Goal: Task Accomplishment & Management: Manage account settings

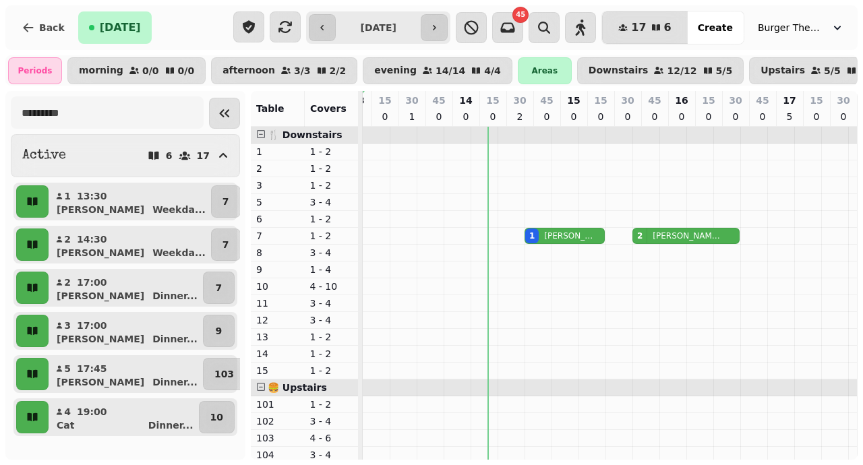
scroll to position [0, 126]
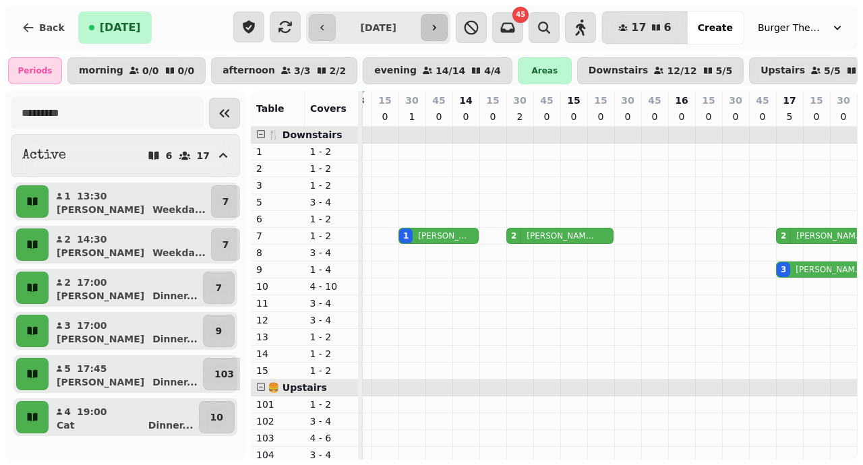
click at [440, 24] on icon "button" at bounding box center [434, 27] width 11 height 11
type input "**********"
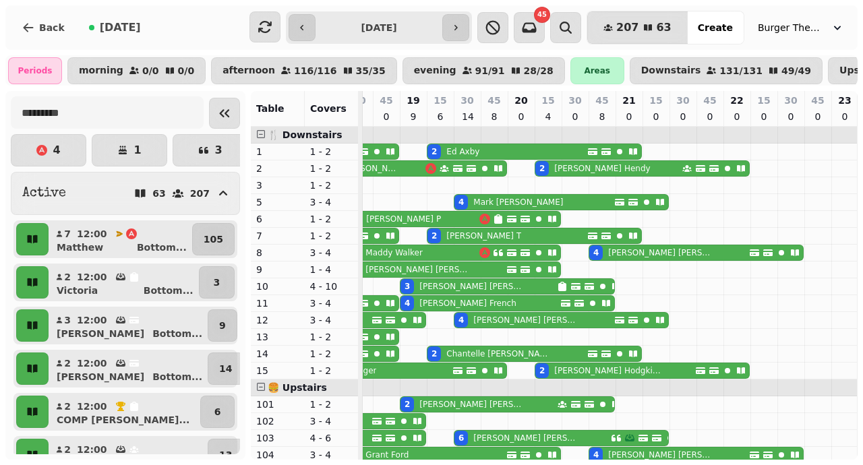
scroll to position [0, 724]
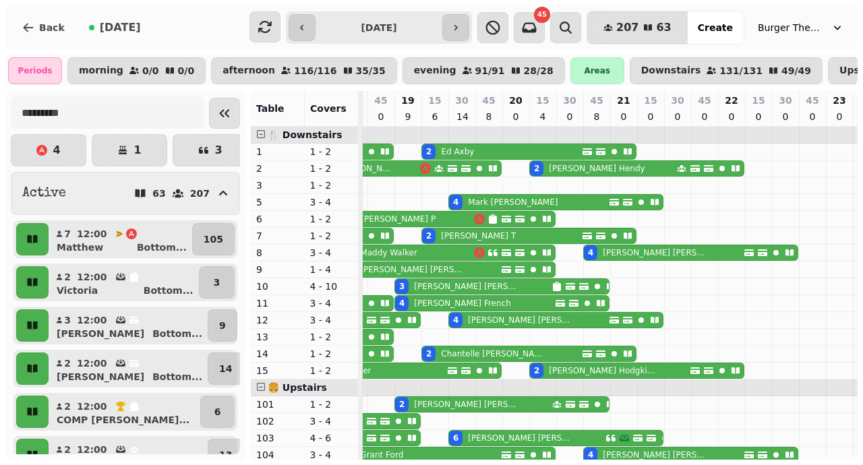
click at [508, 233] on div "2 Tabitha T" at bounding box center [502, 236] width 160 height 15
select select "**********"
select select "*"
select select "****"
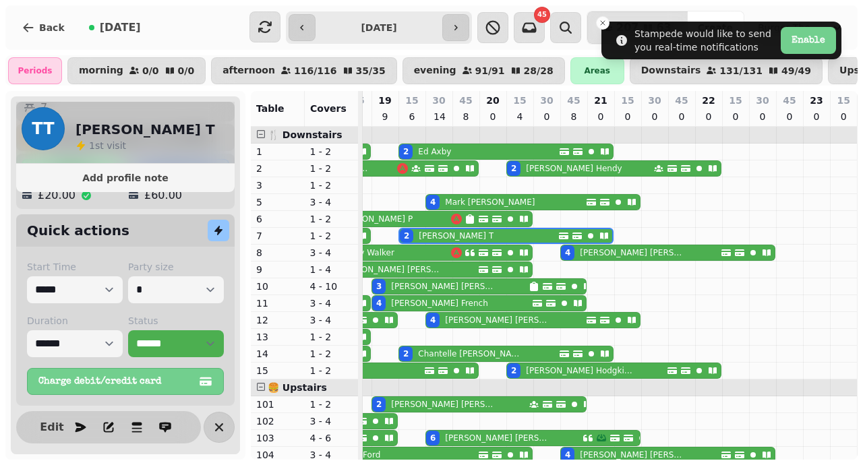
scroll to position [0, 0]
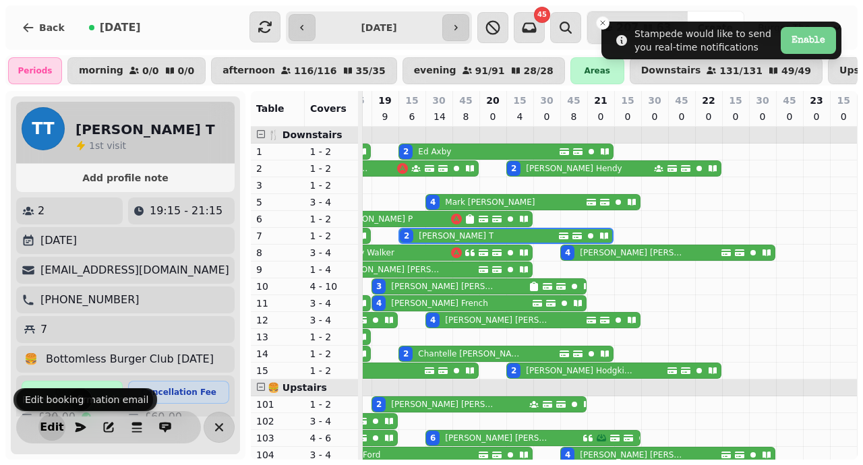
click at [57, 427] on span "Edit" at bounding box center [52, 427] width 16 height 11
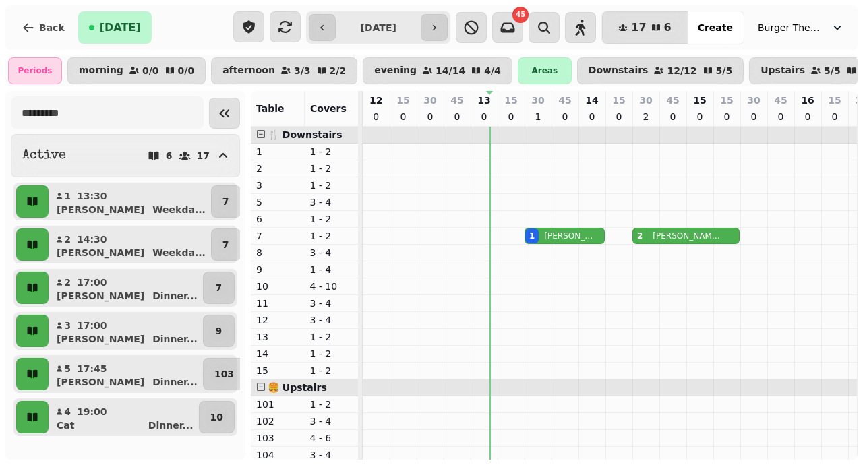
scroll to position [0, 128]
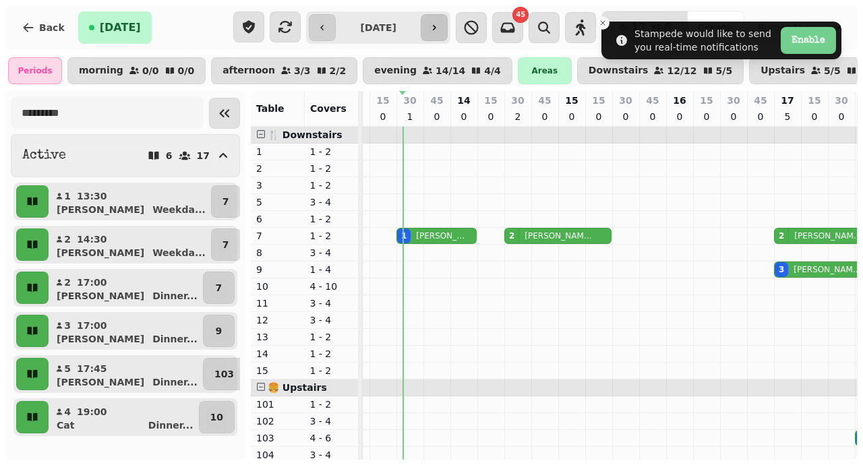
click at [439, 32] on button "button" at bounding box center [434, 27] width 27 height 27
type input "**********"
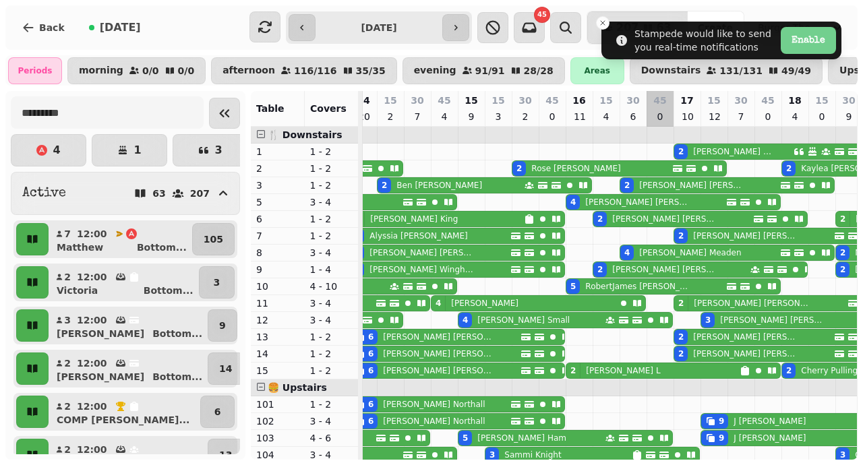
scroll to position [0, 746]
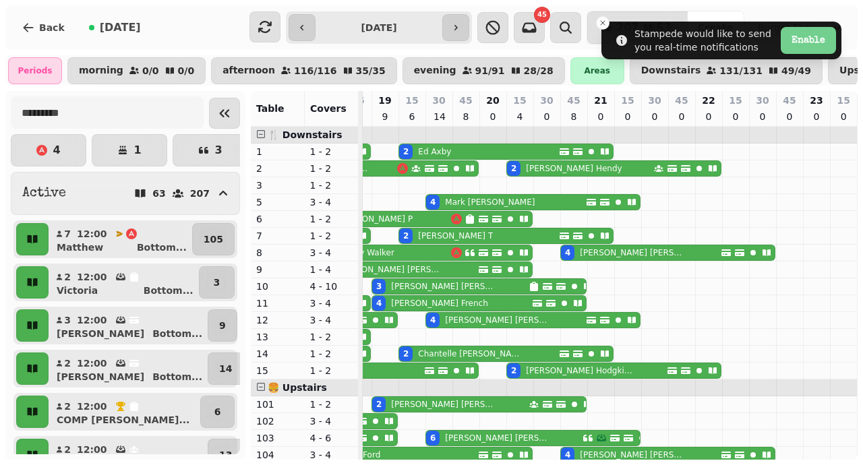
click at [487, 231] on div "2 Tabitha T" at bounding box center [479, 236] width 160 height 15
select select "**********"
select select "*"
select select "****"
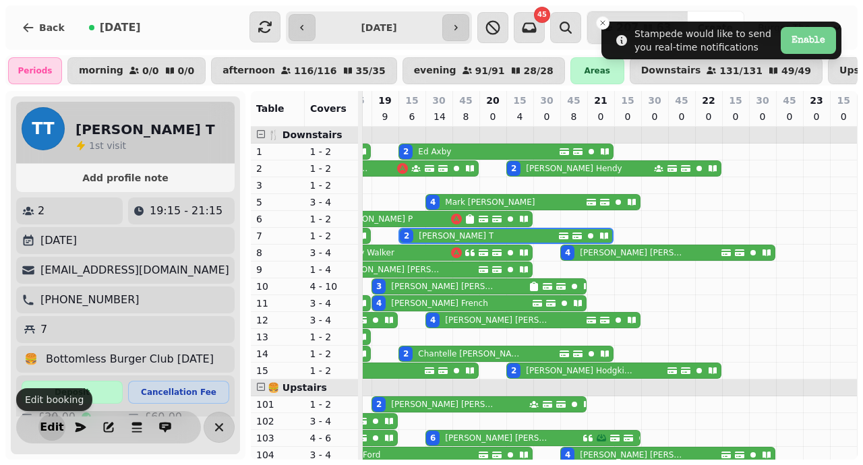
click at [47, 430] on span "Edit" at bounding box center [52, 427] width 16 height 11
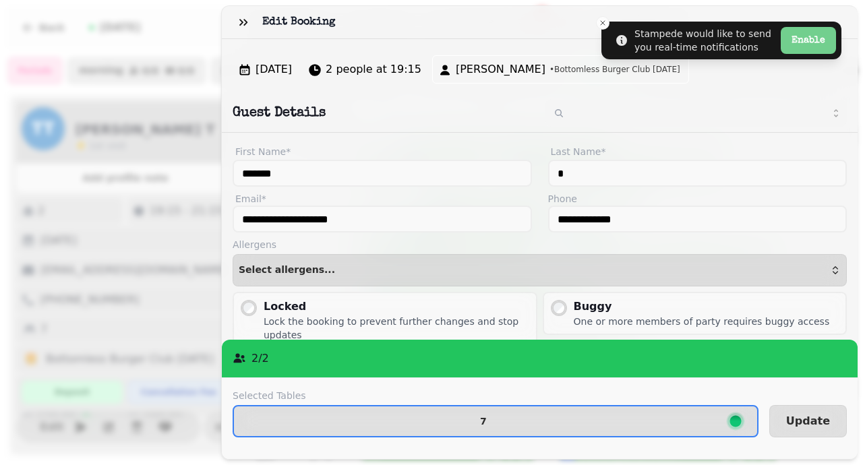
click at [601, 22] on div "Edit Booking" at bounding box center [540, 22] width 636 height 33
click at [603, 24] on div "Edit Booking" at bounding box center [540, 22] width 636 height 33
click at [292, 68] on span "Sat, Aug 16, 25" at bounding box center [274, 69] width 36 height 16
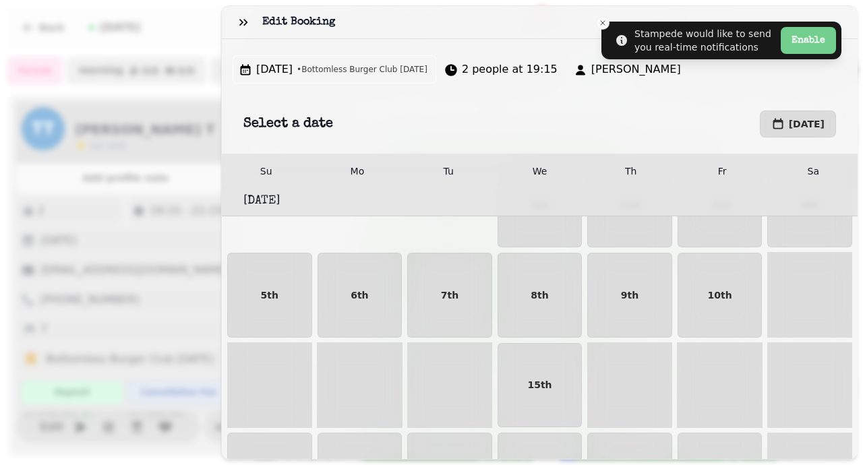
scroll to position [1312, 0]
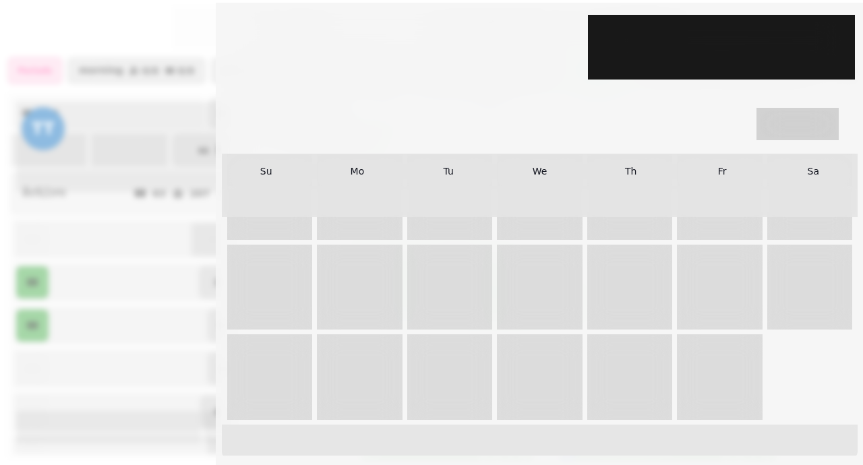
click at [760, 125] on button "August 16th, 2025" at bounding box center [798, 124] width 76 height 27
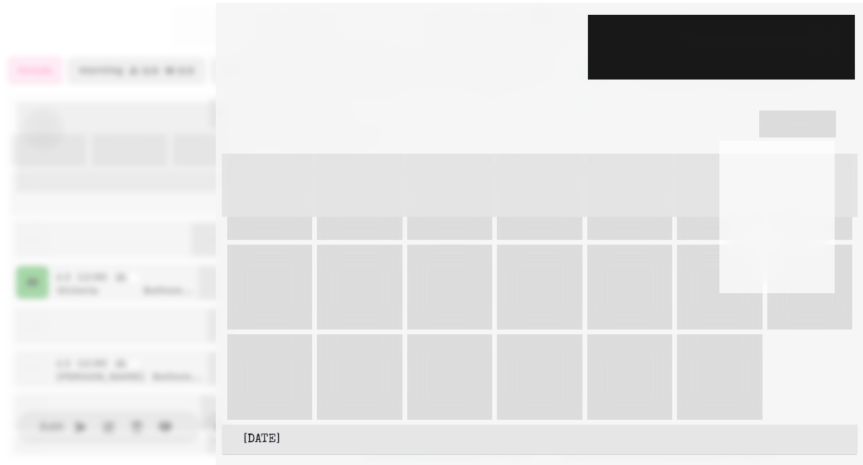
click at [813, 167] on polygon "Go to the Next Month" at bounding box center [815, 168] width 5 height 7
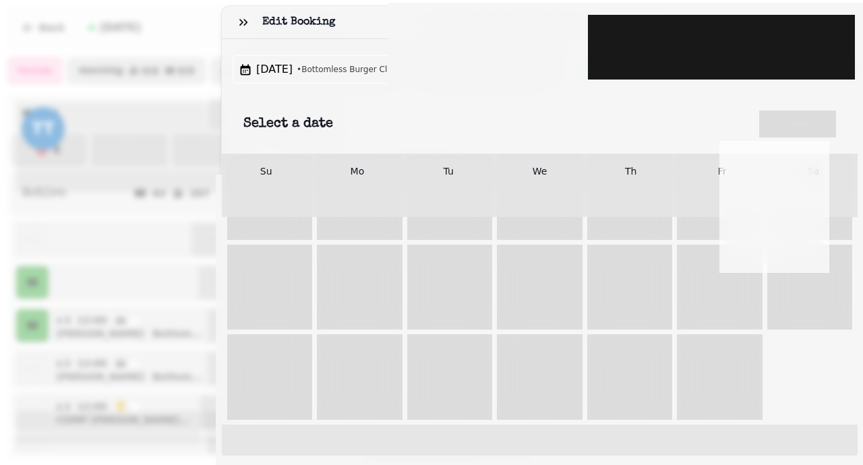
click at [808, 167] on polygon "Go to the Next Month" at bounding box center [809, 168] width 5 height 7
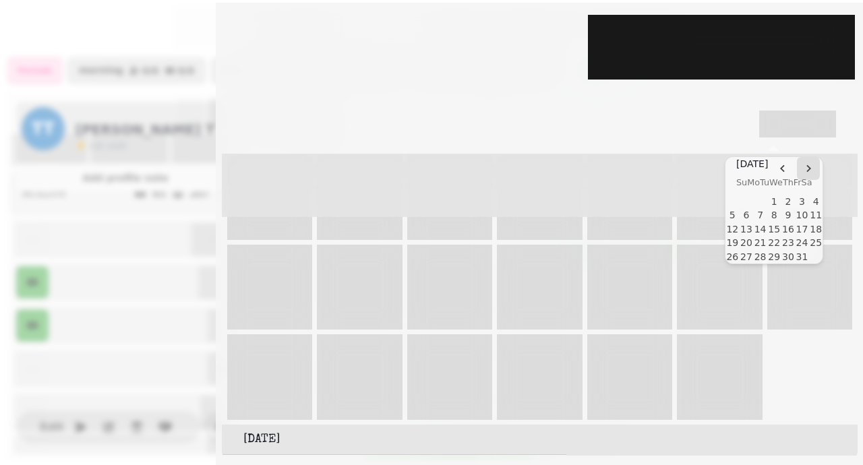
click at [808, 167] on polygon "Go to the Next Month" at bounding box center [809, 168] width 5 height 7
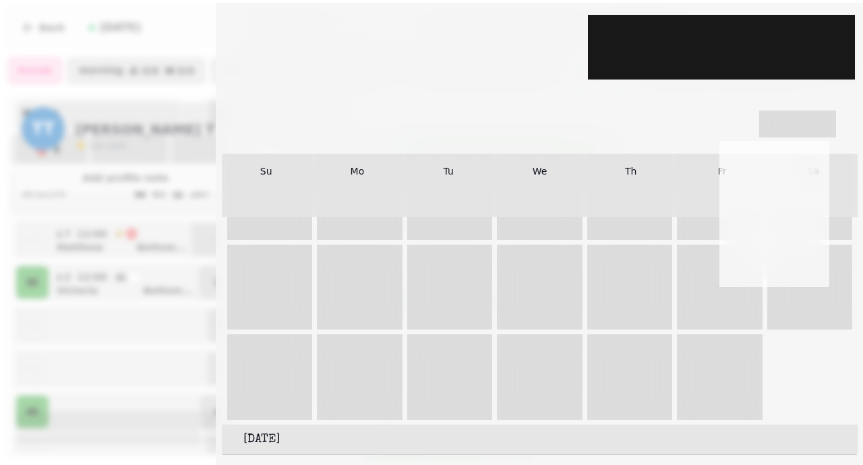
click at [808, 167] on polygon "Go to the Next Month" at bounding box center [809, 168] width 5 height 7
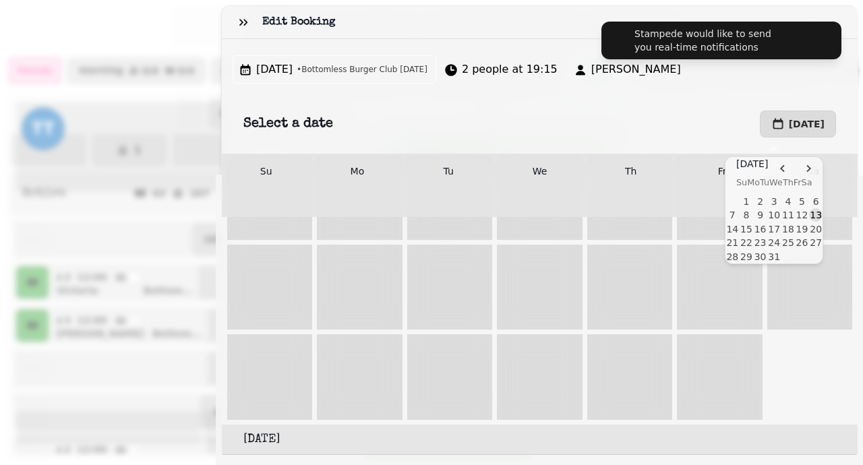
click at [814, 213] on button "13" at bounding box center [816, 215] width 14 height 14
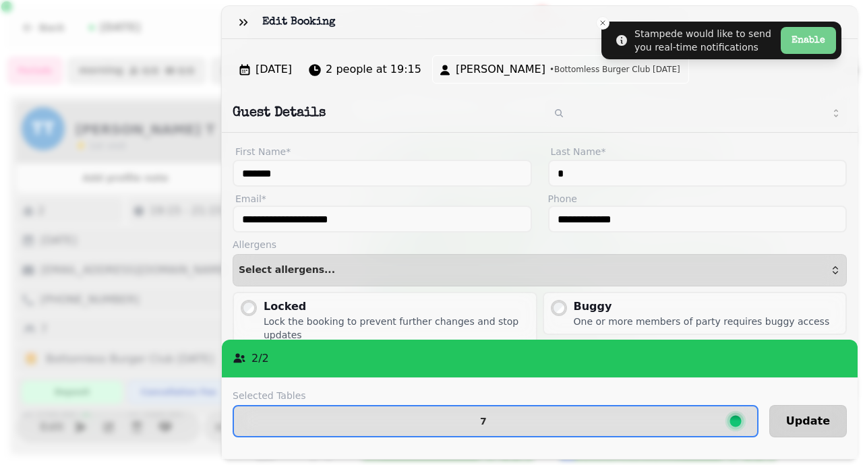
click at [809, 420] on span "Update" at bounding box center [808, 421] width 44 height 11
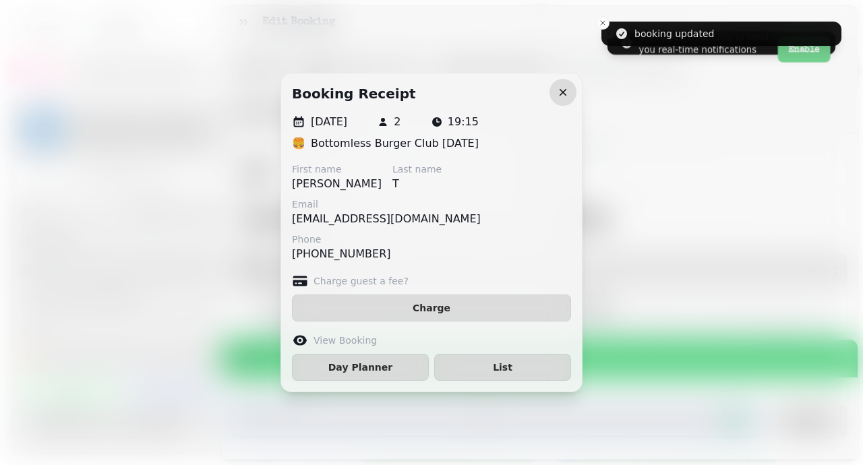
click at [562, 92] on icon "button" at bounding box center [563, 92] width 7 height 7
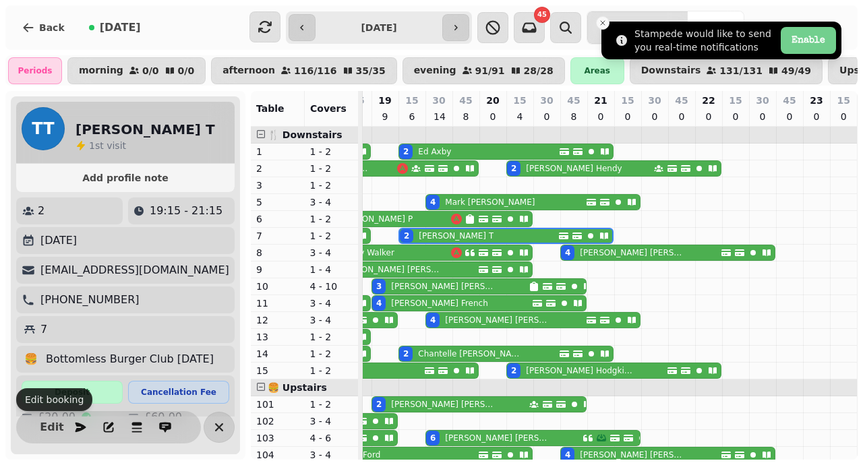
click at [604, 24] on icon "Close toast" at bounding box center [603, 23] width 8 height 8
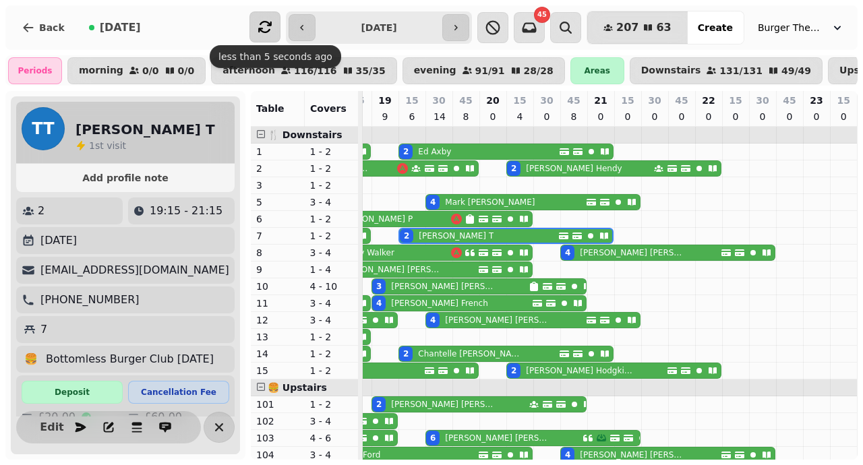
click at [272, 22] on icon "button" at bounding box center [264, 27] width 13 height 12
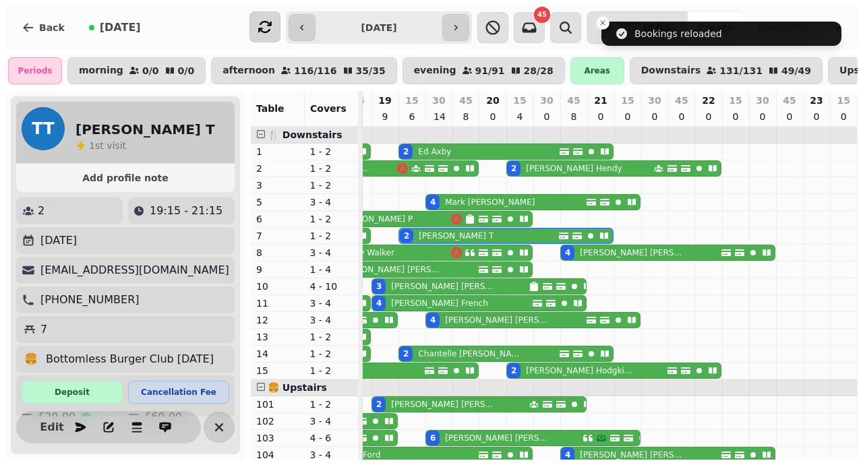
click at [218, 32] on div "Back Today" at bounding box center [125, 27] width 228 height 32
click at [470, 199] on p "Mark Croker" at bounding box center [490, 202] width 90 height 11
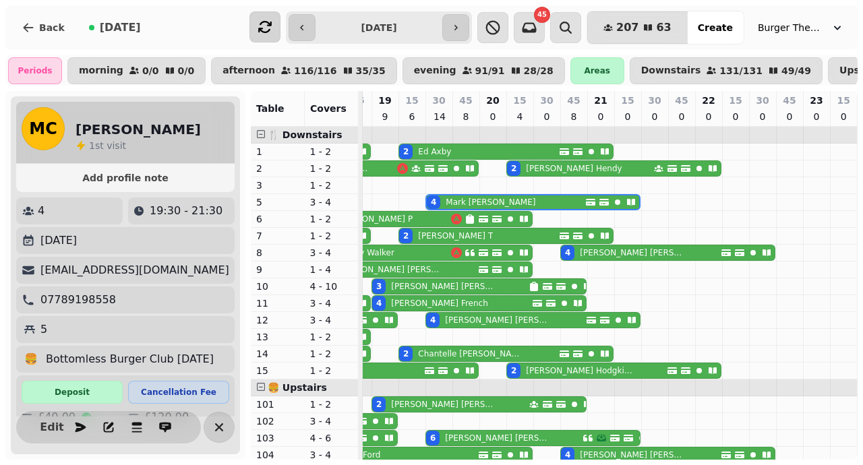
click at [463, 235] on div "2 Tabitha T" at bounding box center [479, 236] width 160 height 15
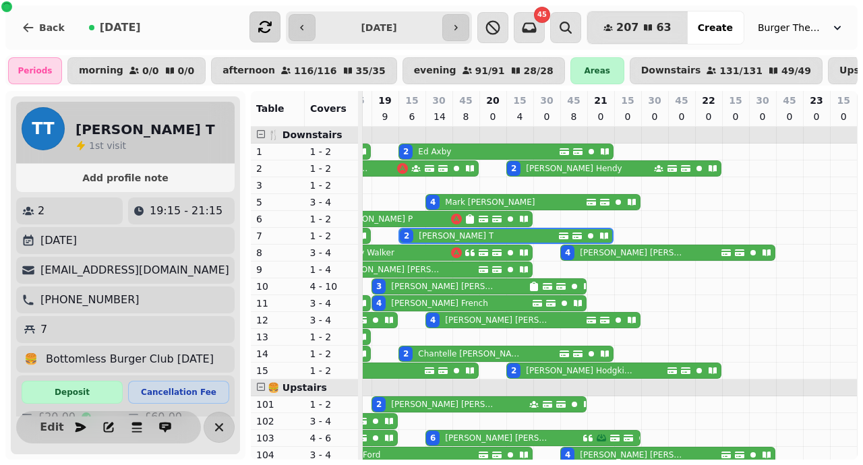
click at [314, 28] on button "button" at bounding box center [302, 27] width 27 height 27
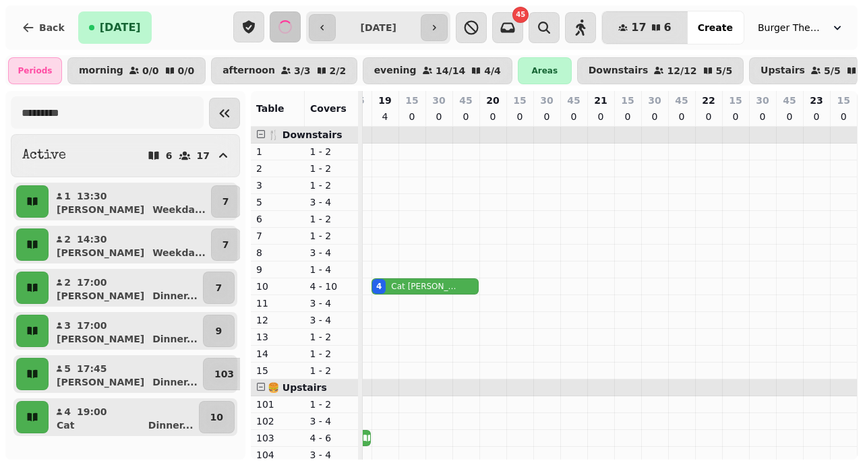
scroll to position [0, 128]
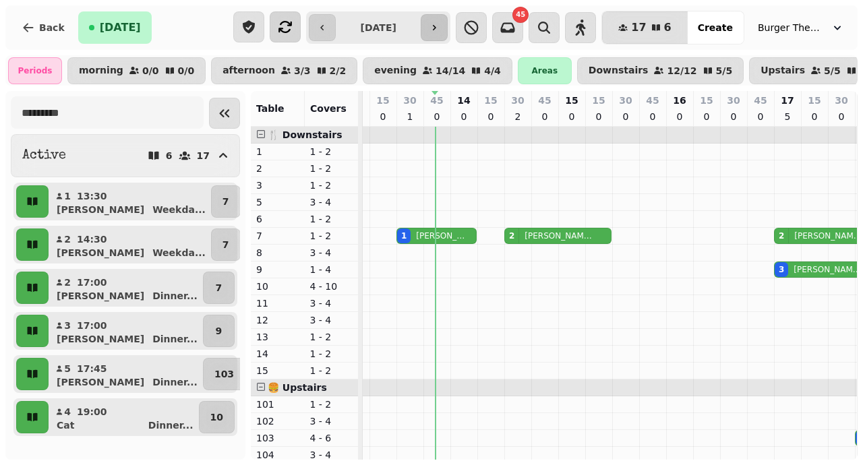
click at [448, 30] on button "button" at bounding box center [434, 27] width 27 height 27
type input "**********"
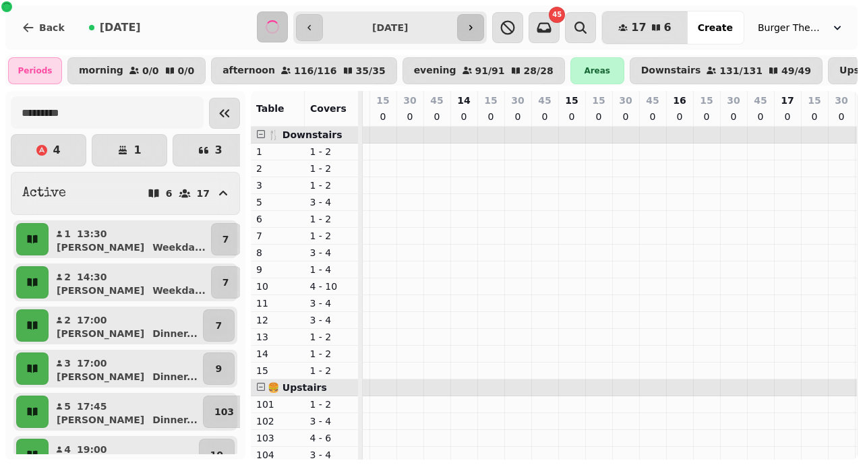
select select "**********"
select select "*"
select select "****"
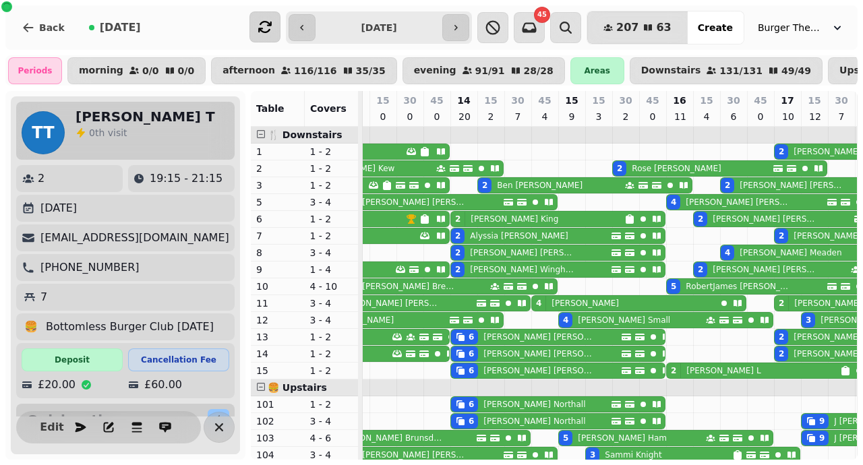
scroll to position [0, 522]
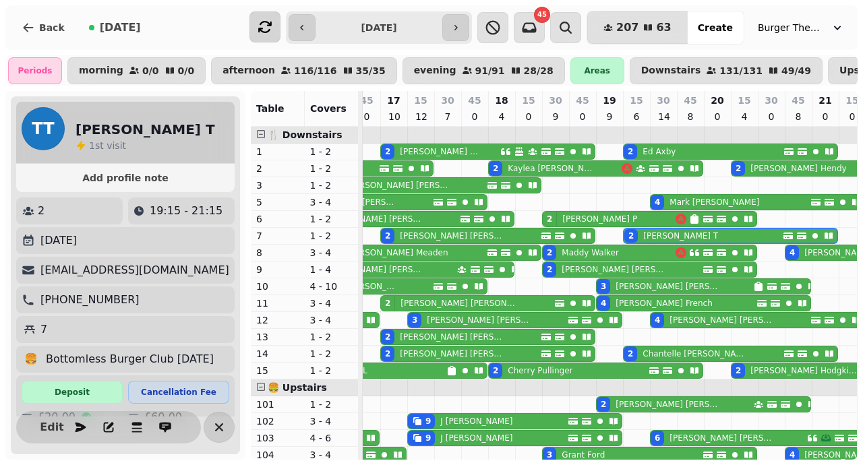
click at [577, 270] on p "Clive Amos" at bounding box center [615, 269] width 107 height 11
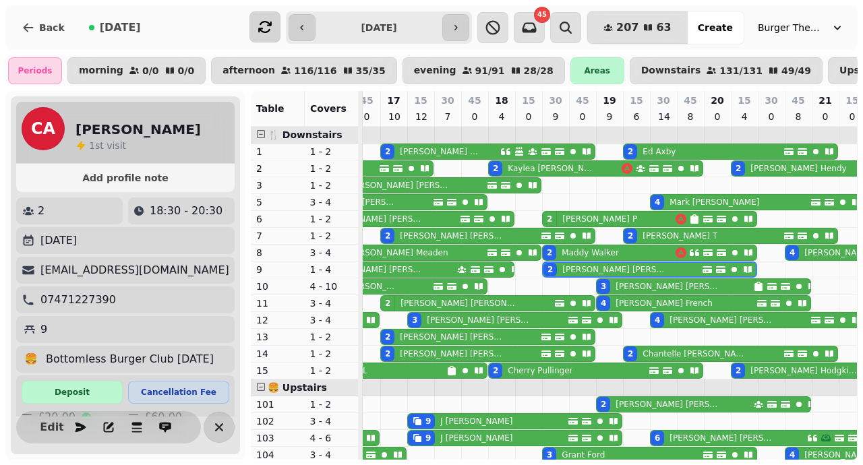
scroll to position [0, 693]
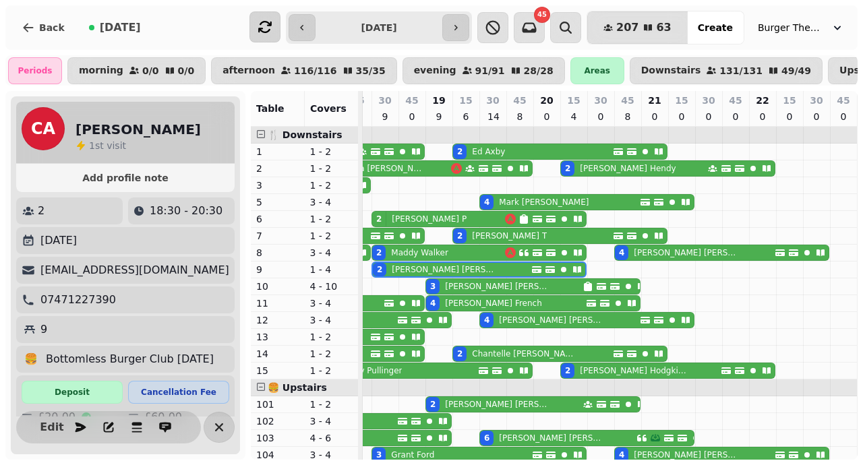
click at [560, 230] on div "2 Tabitha T" at bounding box center [533, 236] width 160 height 15
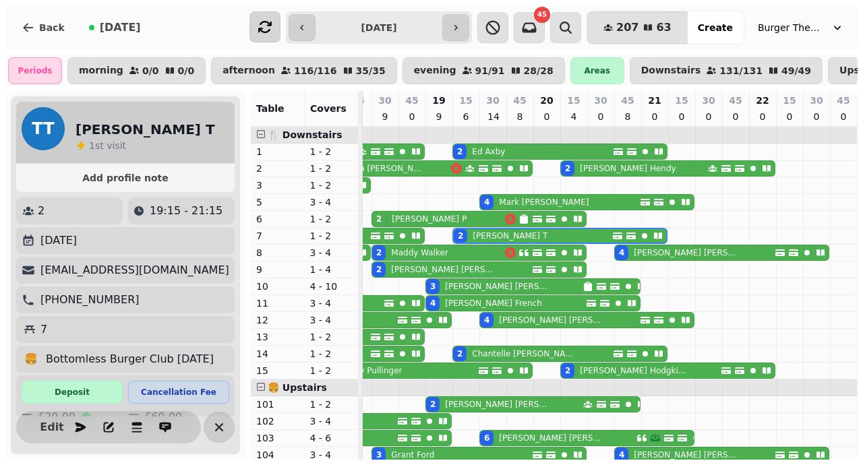
scroll to position [0, 746]
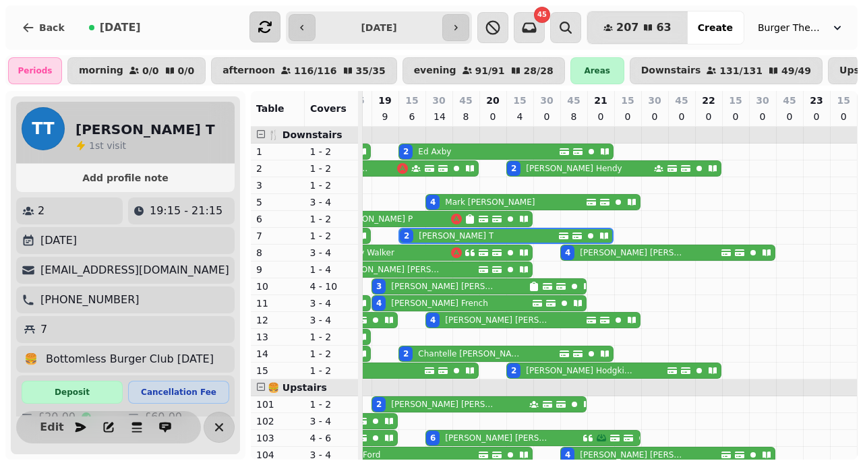
click at [408, 24] on input "**********" at bounding box center [378, 28] width 121 height 22
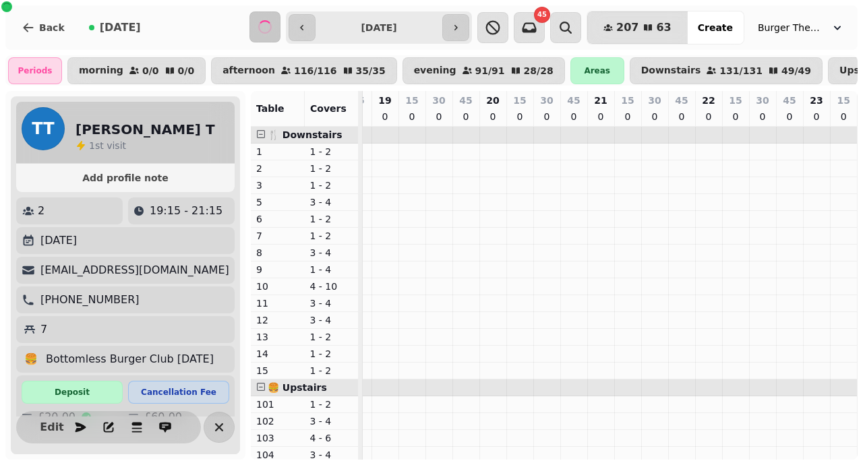
scroll to position [0, 128]
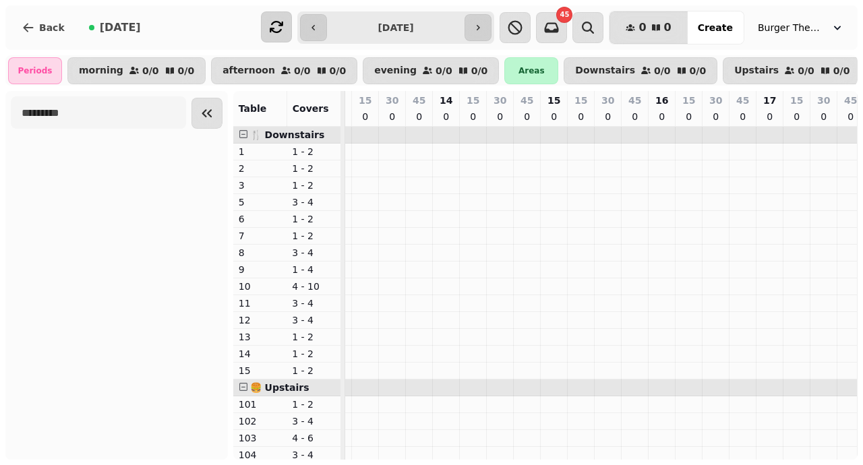
type input "**********"
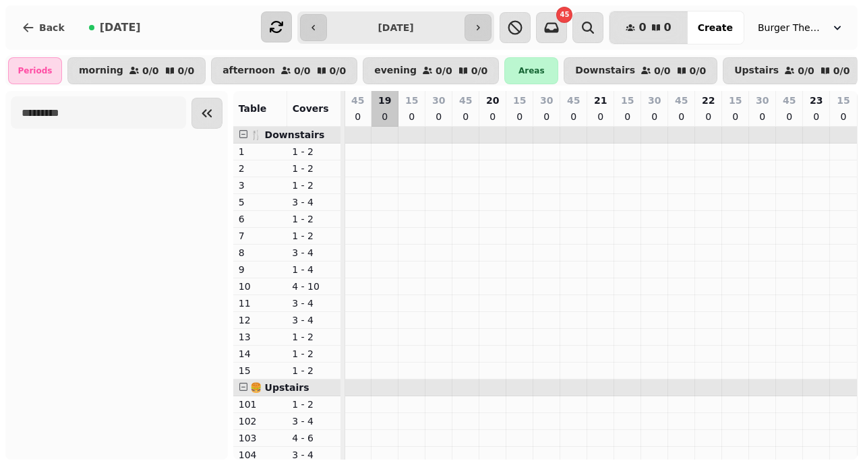
scroll to position [0, 43]
click at [411, 30] on input "**********" at bounding box center [396, 28] width 133 height 22
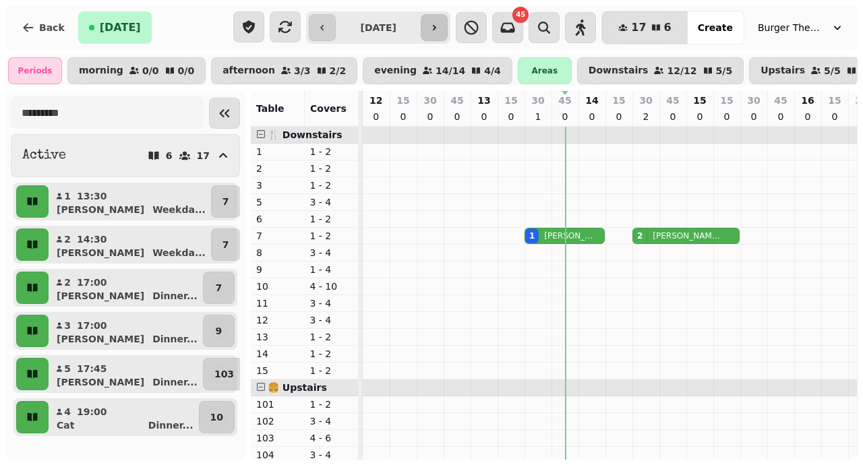
scroll to position [0, 204]
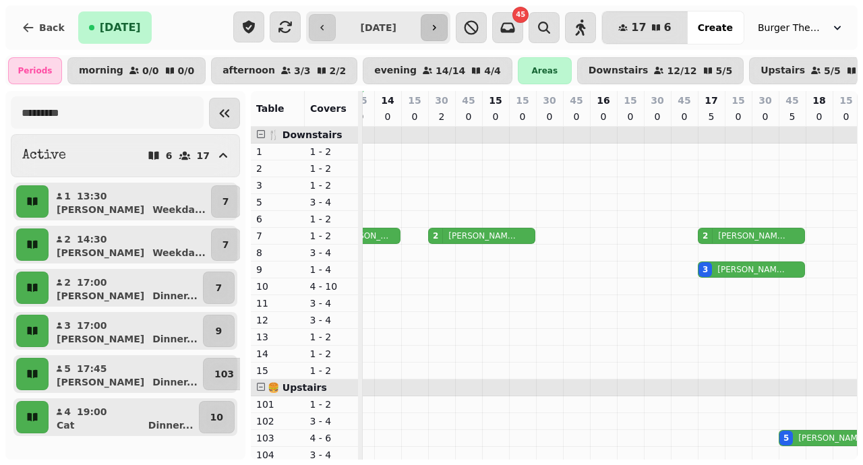
click at [440, 23] on icon "button" at bounding box center [434, 27] width 11 height 11
type input "**********"
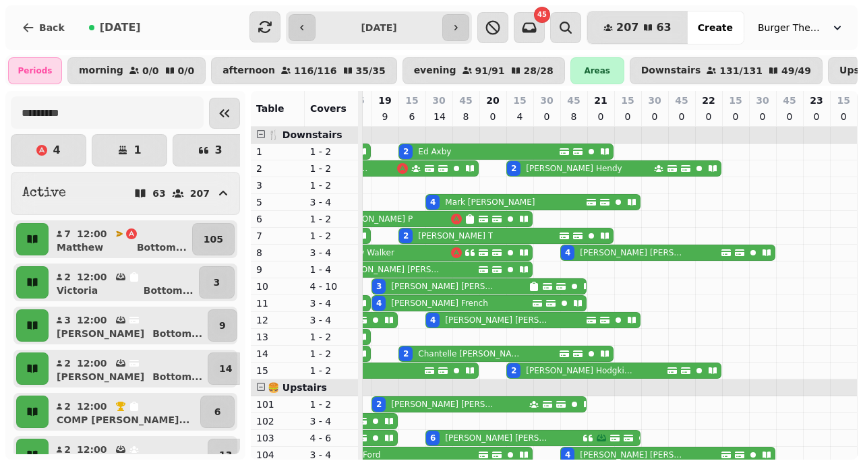
scroll to position [0, 746]
click at [531, 235] on div "2 Tabitha T" at bounding box center [480, 236] width 160 height 15
select select "**********"
select select "*"
select select "****"
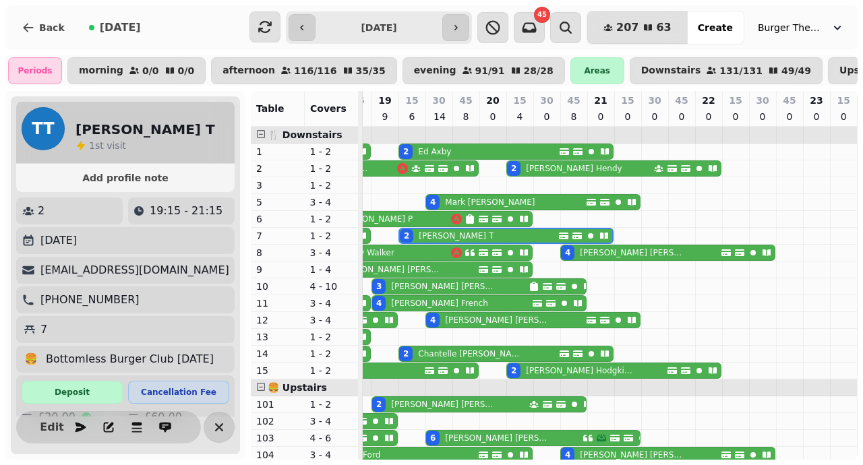
scroll to position [223, 0]
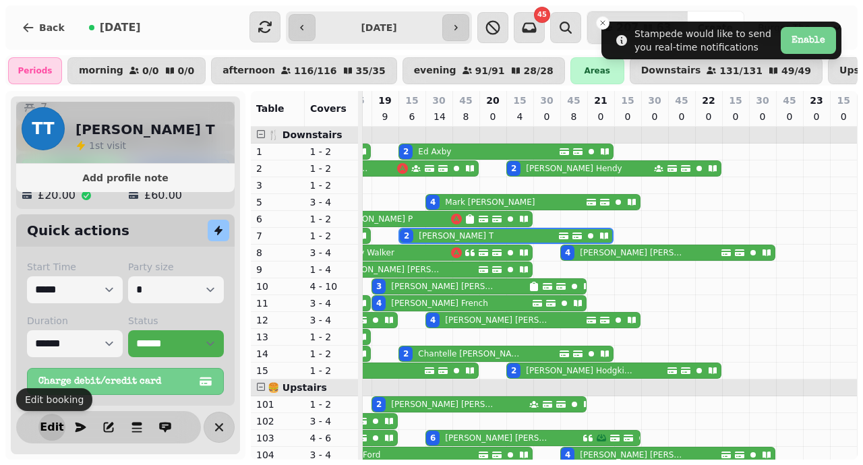
click at [53, 422] on span "Edit" at bounding box center [52, 427] width 16 height 11
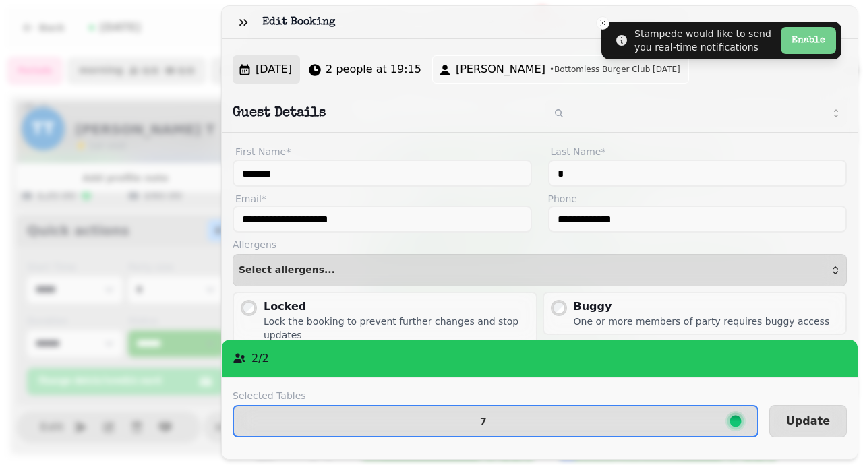
click at [292, 64] on span "Sat, Aug 16, 25" at bounding box center [274, 69] width 36 height 16
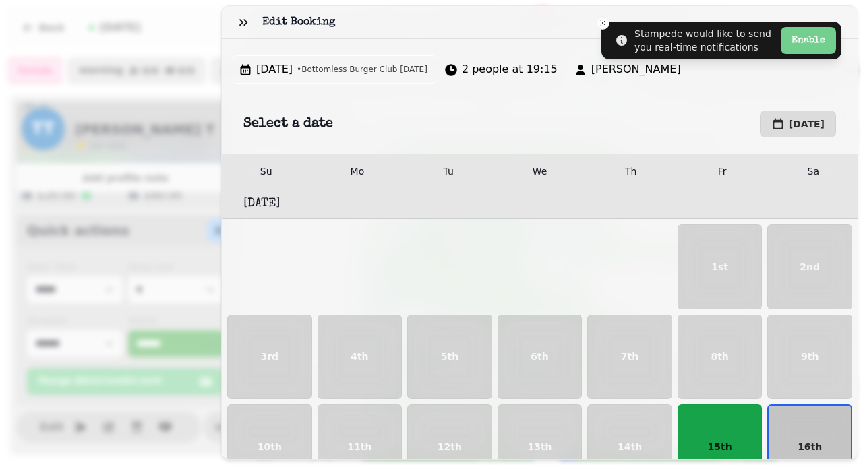
scroll to position [140, 0]
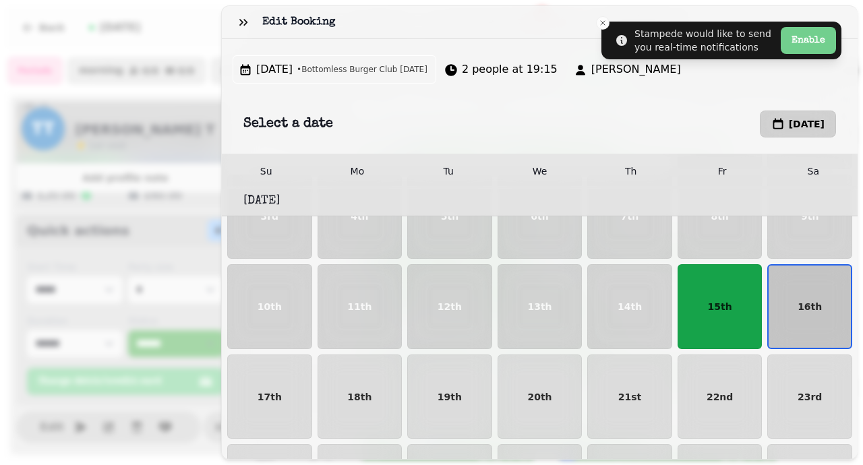
click at [789, 119] on span "August 16th, 2025" at bounding box center [807, 123] width 36 height 9
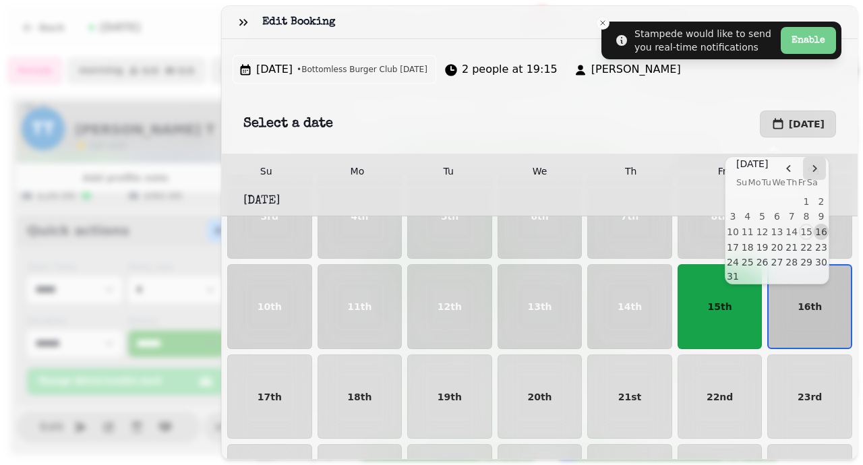
click at [809, 167] on icon "Go to the Next Month" at bounding box center [814, 168] width 11 height 11
click at [806, 167] on icon "Go to the Next Month" at bounding box center [808, 168] width 11 height 11
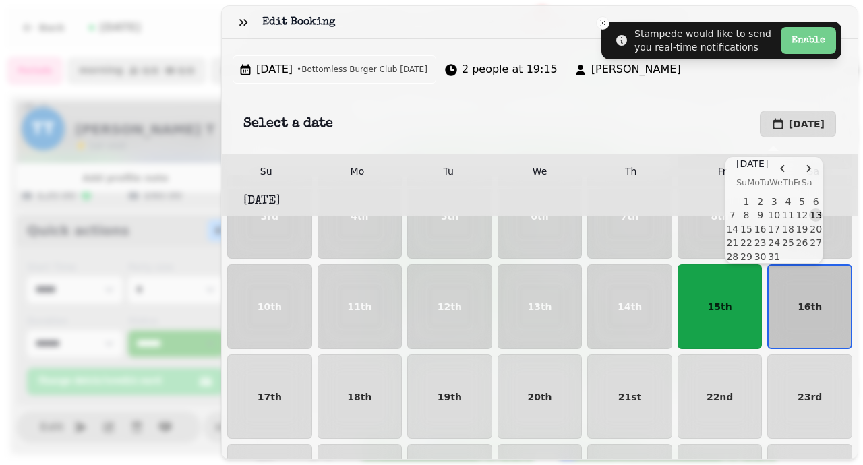
click at [815, 214] on button "13" at bounding box center [816, 215] width 14 height 14
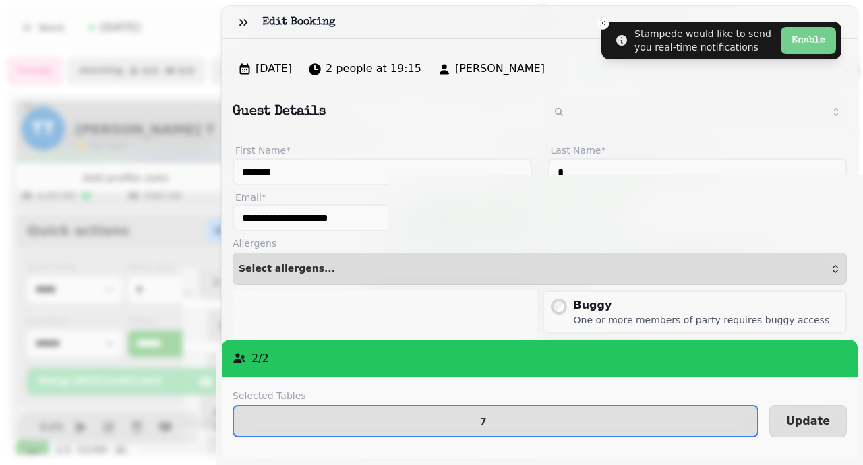
scroll to position [113, 0]
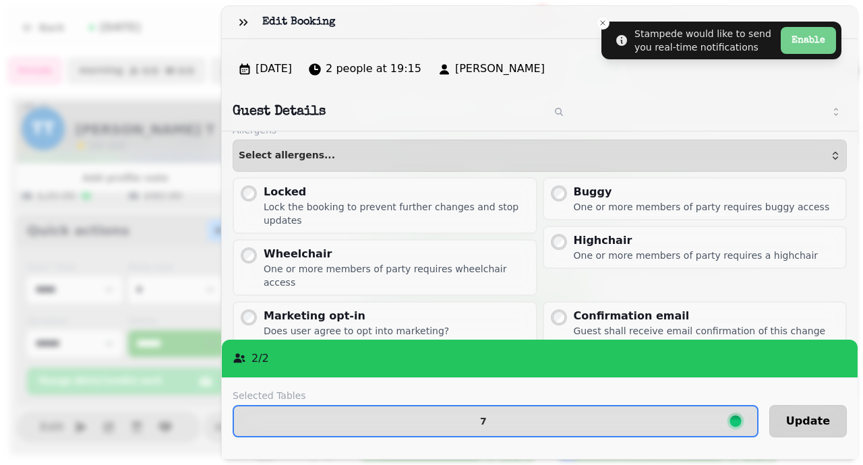
click at [802, 416] on span "Update" at bounding box center [808, 421] width 44 height 11
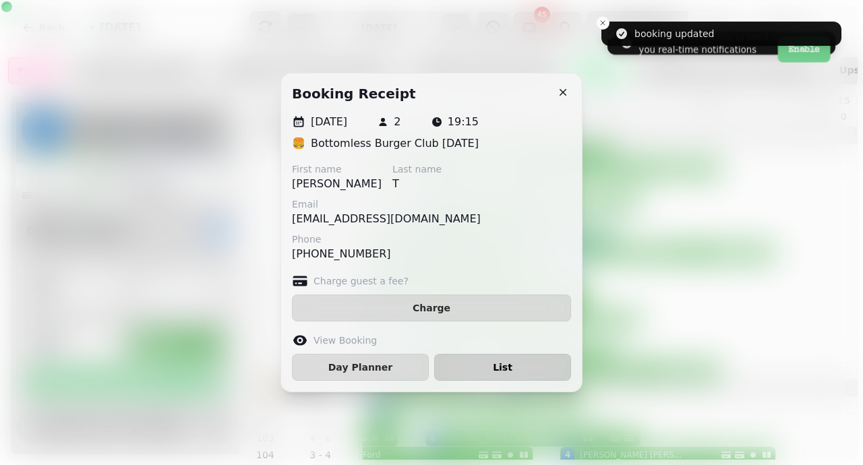
click at [538, 366] on span "List" at bounding box center [503, 367] width 114 height 9
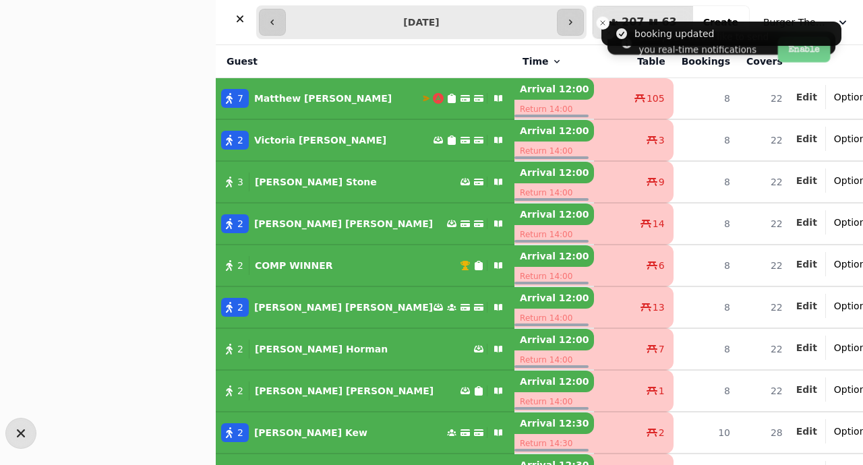
select select "**********"
select select "*"
select select "****"
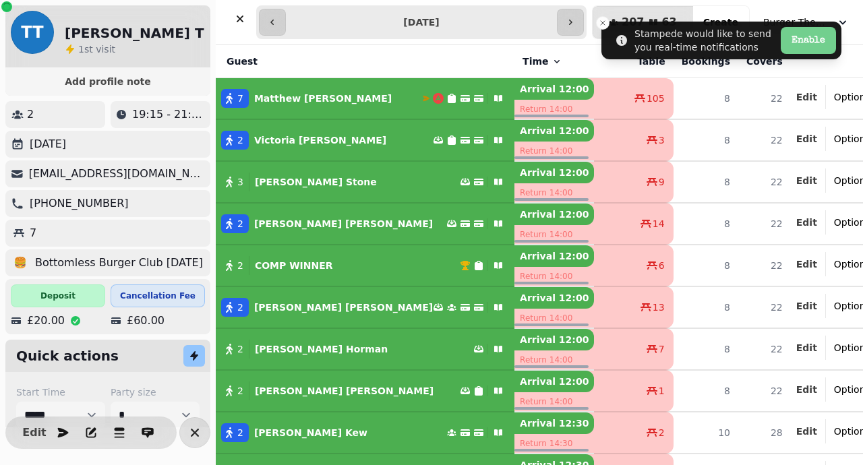
scroll to position [2245, 0]
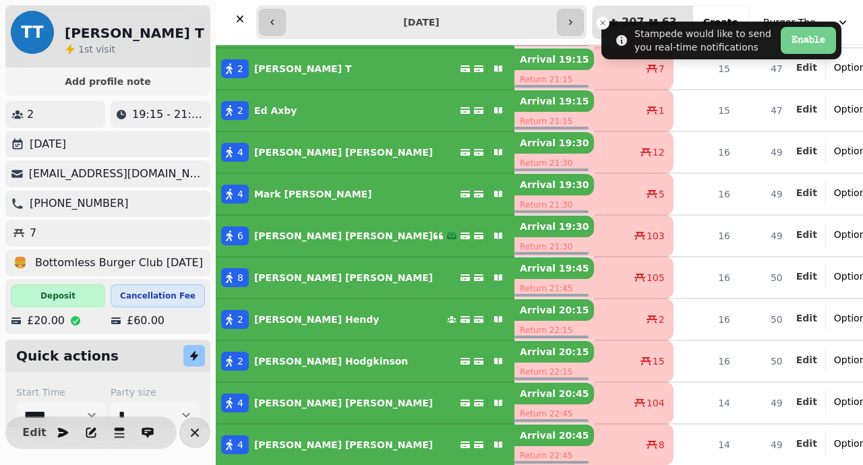
click at [834, 68] on span "Options" at bounding box center [852, 67] width 36 height 13
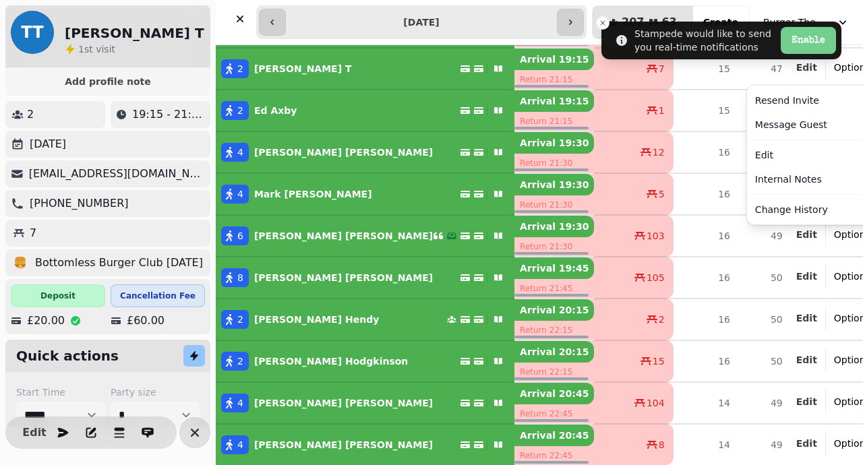
click at [834, 68] on span "Options" at bounding box center [852, 67] width 36 height 13
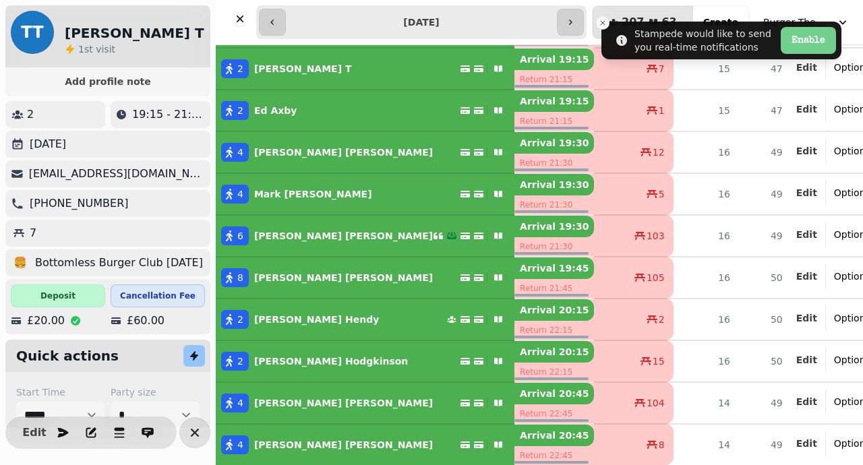
click at [834, 68] on span "Options" at bounding box center [852, 67] width 36 height 13
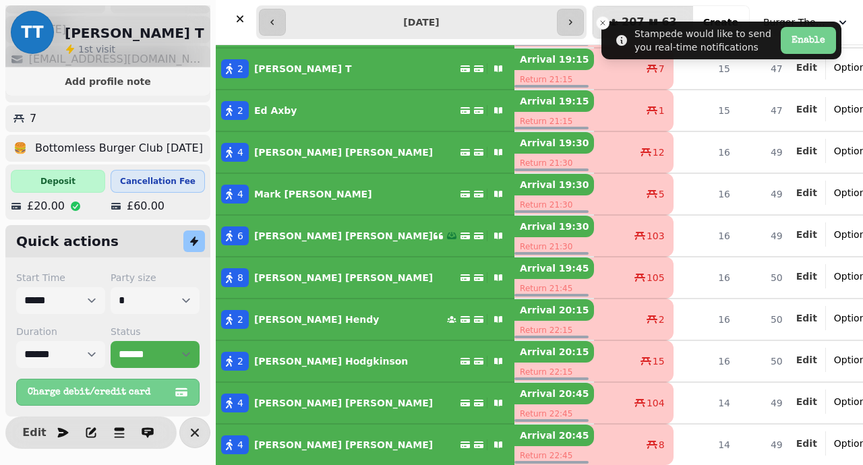
scroll to position [115, 0]
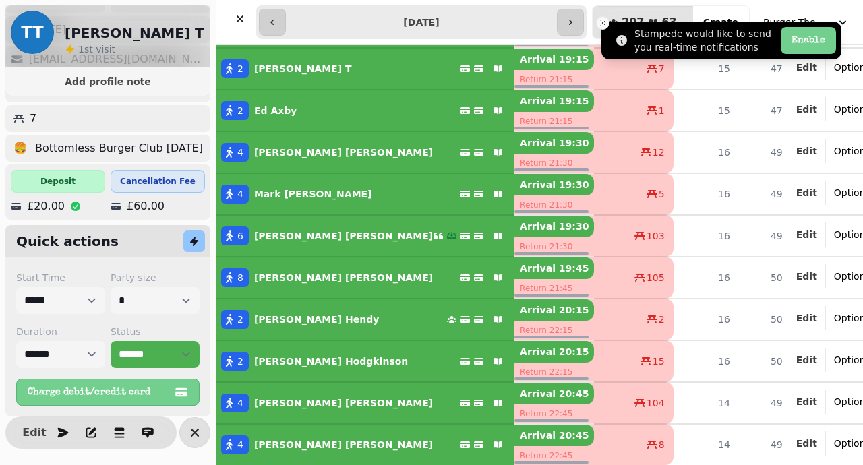
click at [604, 22] on icon "Close toast" at bounding box center [603, 23] width 8 height 8
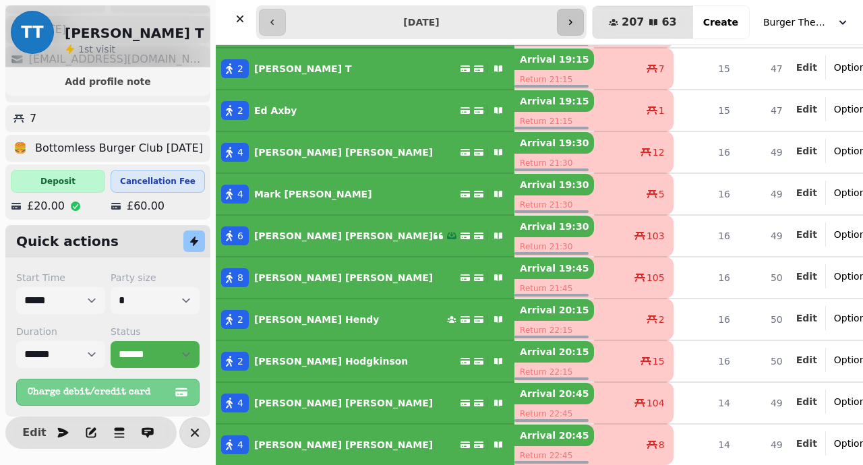
click at [576, 27] on icon "button" at bounding box center [570, 22] width 11 height 11
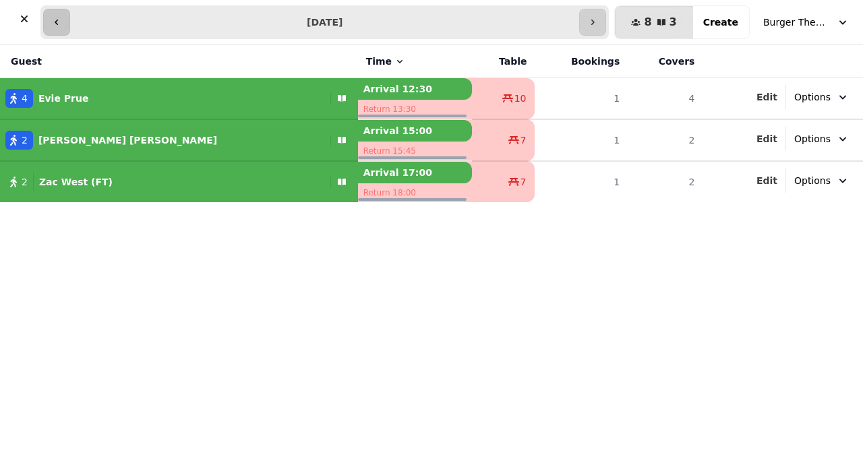
click at [65, 21] on button "button" at bounding box center [56, 22] width 27 height 27
type input "**********"
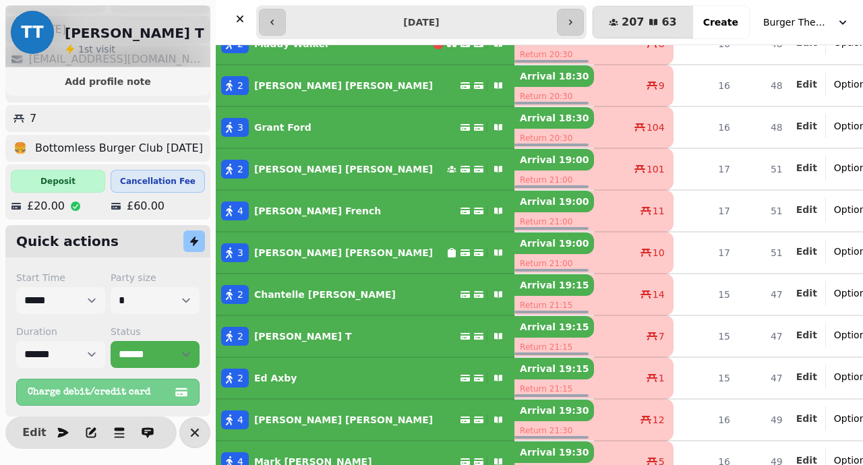
scroll to position [2245, 0]
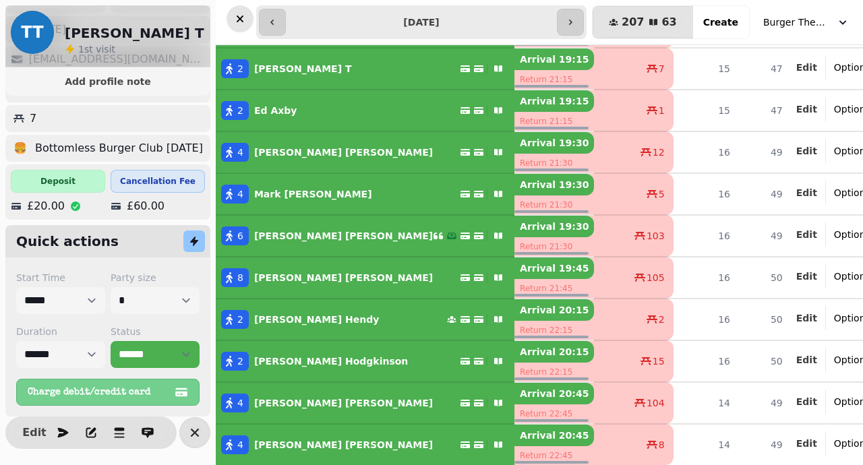
click at [241, 20] on icon "button" at bounding box center [240, 19] width 7 height 7
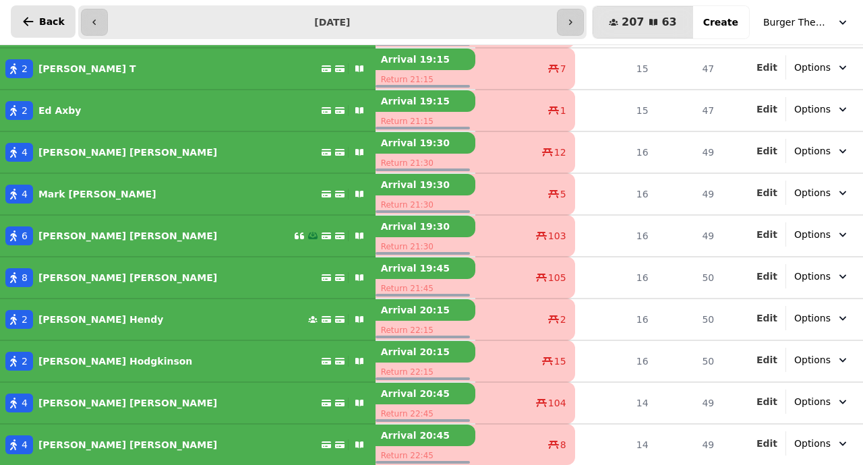
click at [40, 17] on span "Back" at bounding box center [52, 21] width 26 height 9
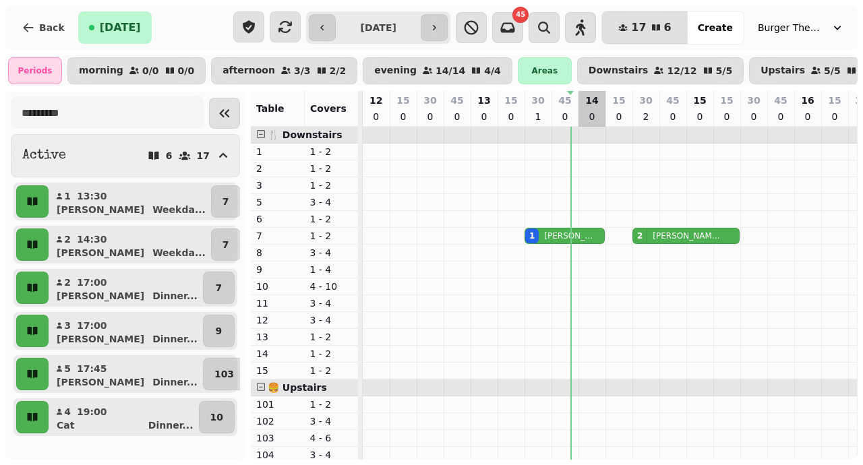
scroll to position [0, 209]
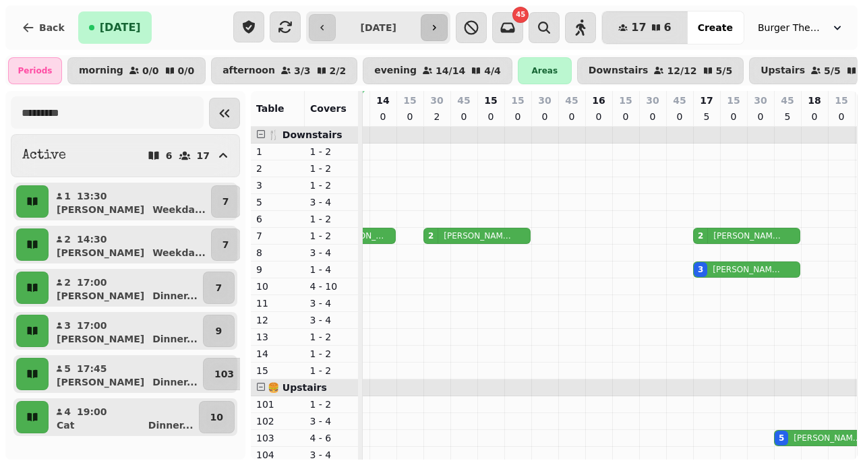
click at [440, 30] on icon "button" at bounding box center [434, 27] width 11 height 11
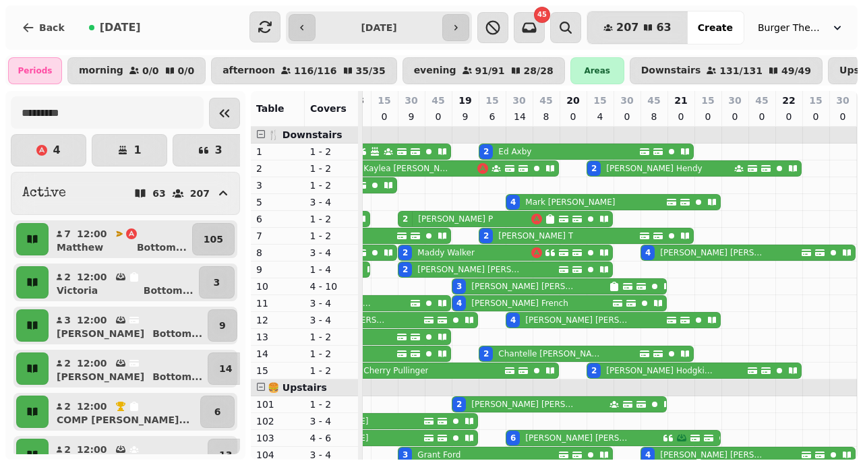
scroll to position [0, 574]
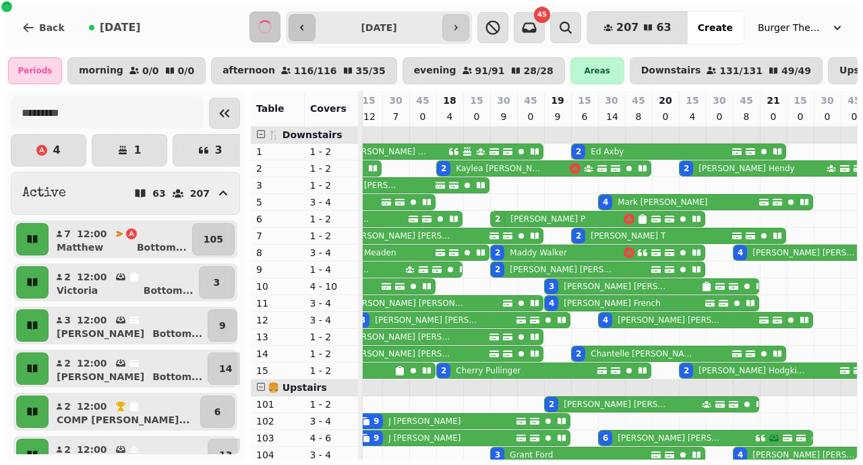
click at [301, 26] on button "button" at bounding box center [302, 27] width 27 height 27
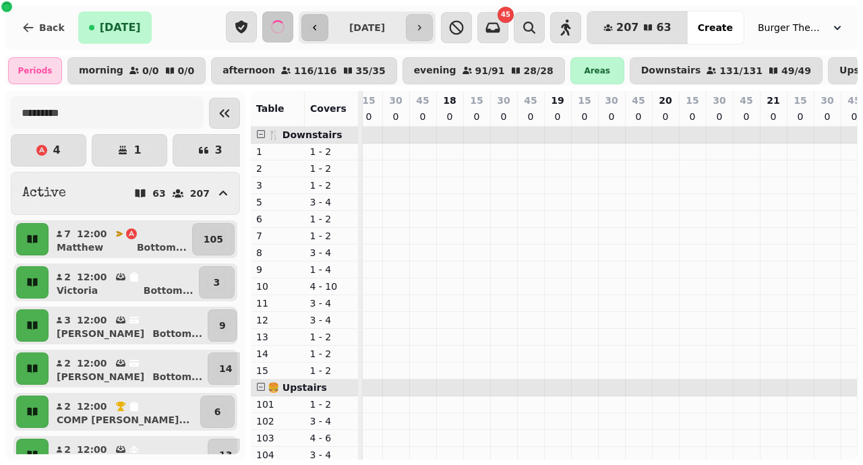
scroll to position [0, 209]
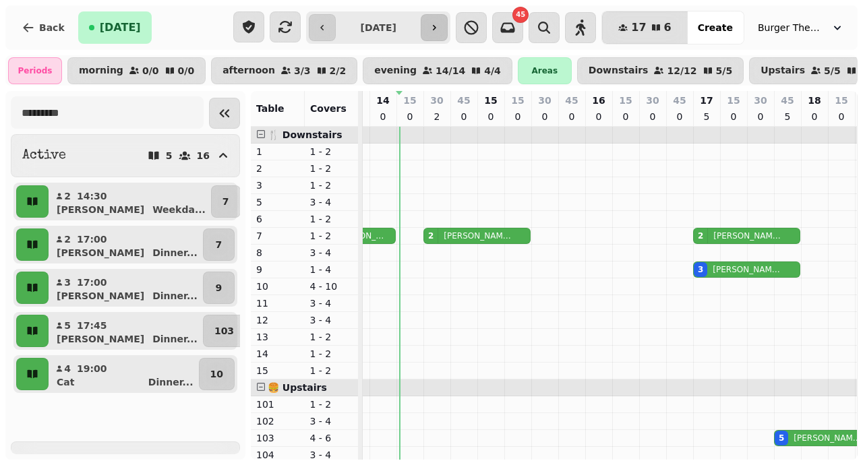
click at [448, 23] on button "button" at bounding box center [434, 27] width 27 height 27
type input "**********"
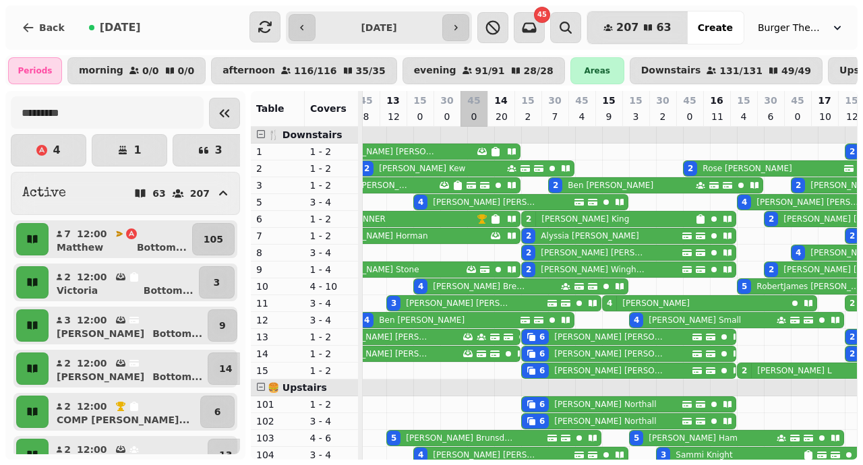
scroll to position [0, 57]
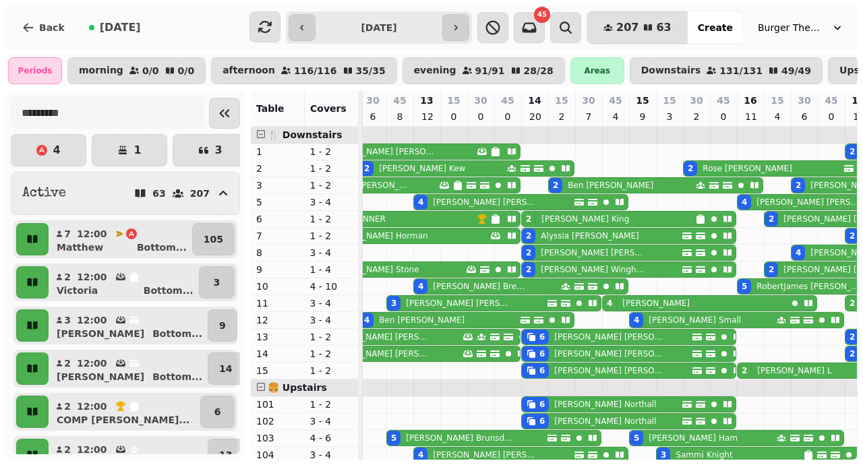
click at [559, 249] on p "Jason Vaughan" at bounding box center [594, 252] width 107 height 11
select select "**********"
select select "*"
select select "****"
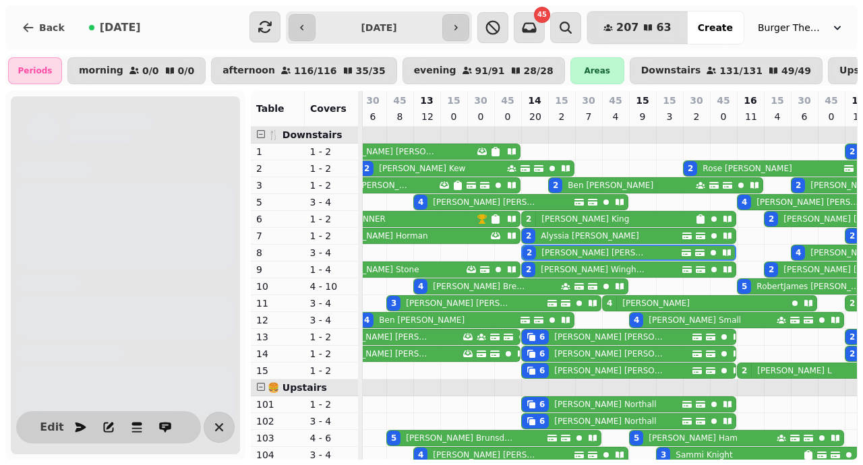
scroll to position [0, 207]
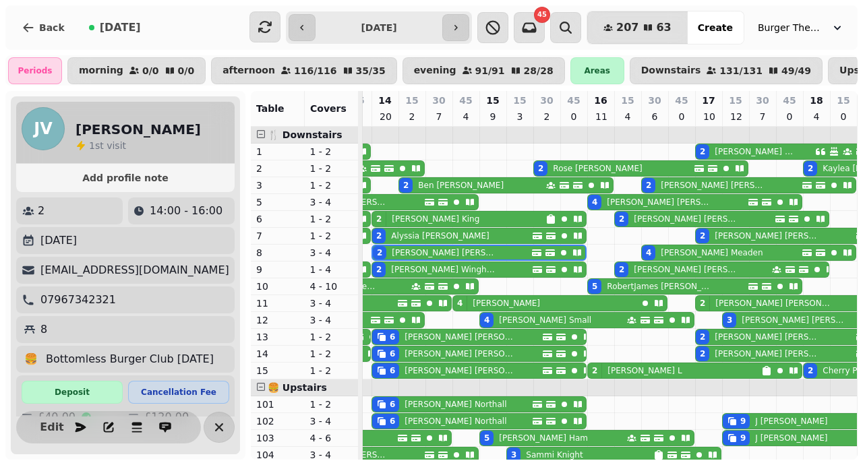
click at [499, 264] on div "2 Matt Wingham" at bounding box center [452, 269] width 160 height 15
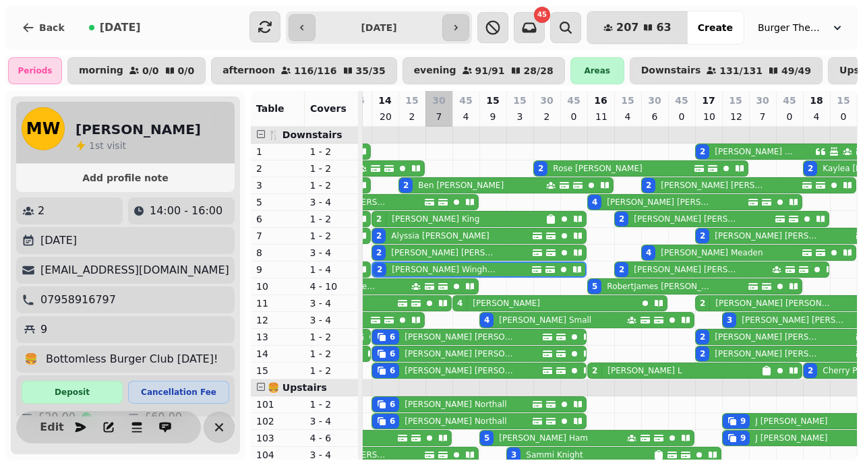
scroll to position [0, 84]
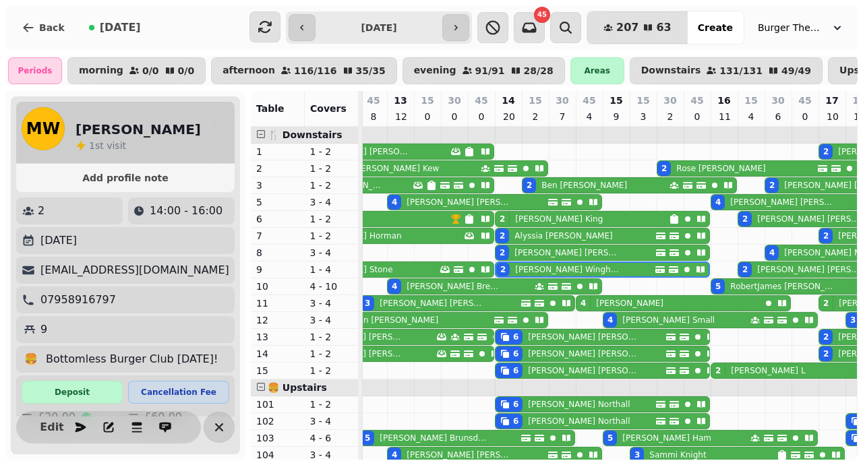
click at [529, 220] on p "Sam King" at bounding box center [559, 219] width 88 height 11
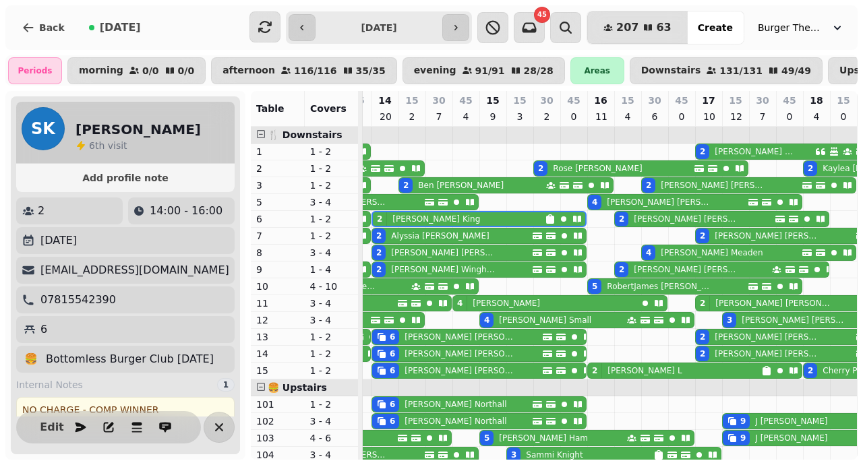
scroll to position [54, 0]
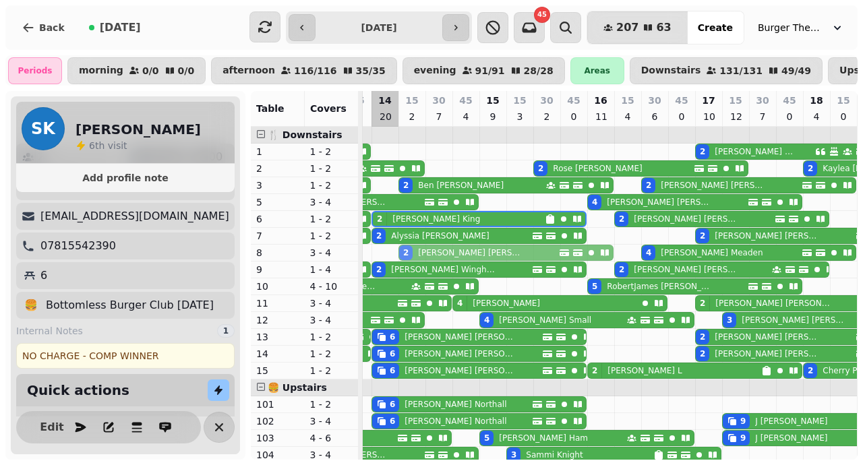
drag, startPoint x: 376, startPoint y: 252, endPoint x: 396, endPoint y: 249, distance: 19.7
click at [396, 249] on div "2 Charlie Harding 2 Michael Fisher 2 Ed Axby 2 Emily Kew 2 Rose Hadley 2 Kaylea…" at bounding box center [776, 388] width 1241 height 522
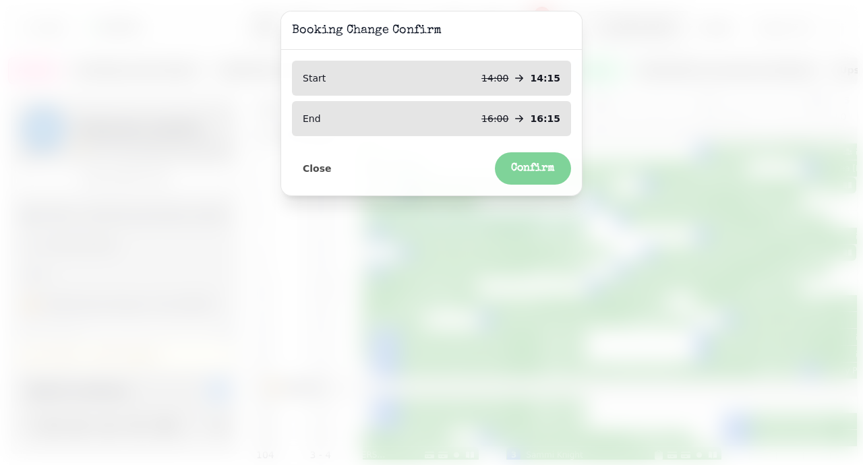
click at [559, 167] on button "Confirm" at bounding box center [533, 168] width 76 height 32
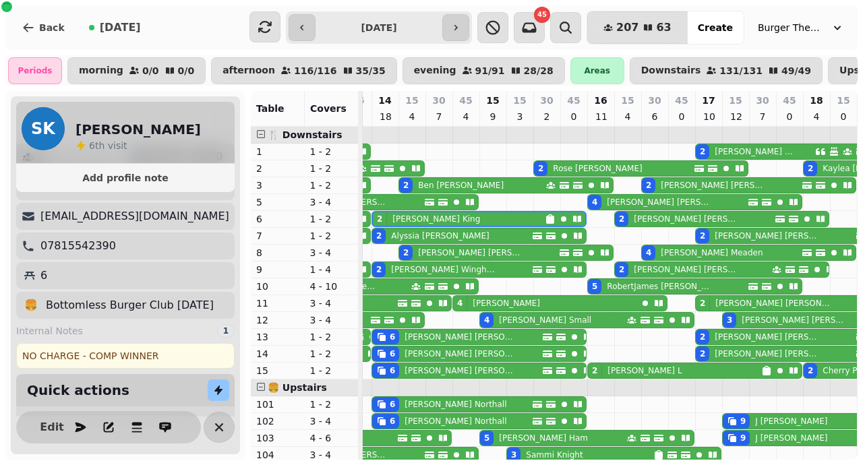
scroll to position [0, 117]
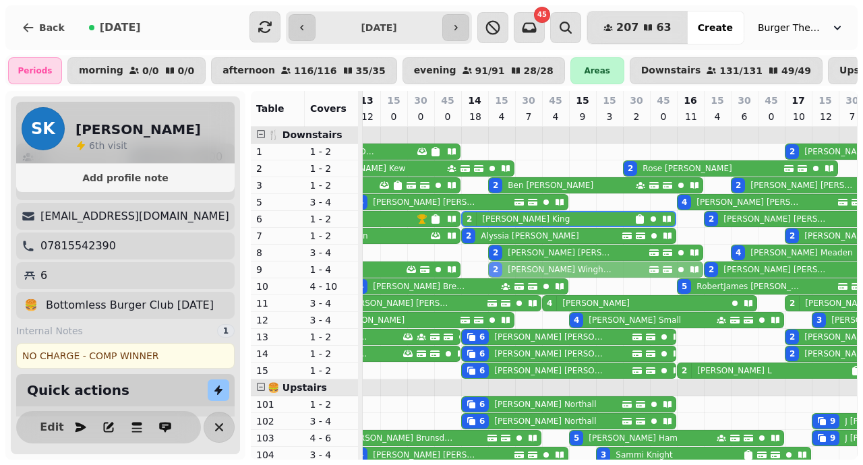
drag, startPoint x: 472, startPoint y: 266, endPoint x: 492, endPoint y: 265, distance: 20.3
click at [245, 265] on div "3 Lou Stone 2 Matt Wingham 2 Danielle Reed 2 Clive Amos 2 Matt Wingham" at bounding box center [245, 270] width 0 height 16
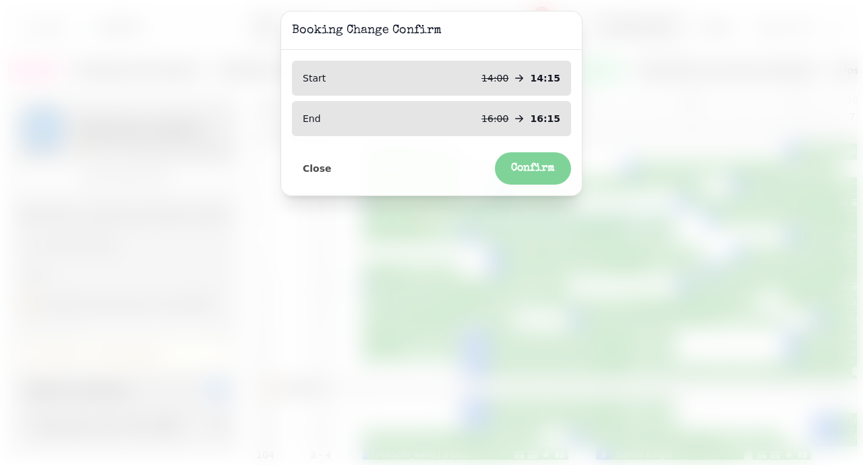
click at [523, 171] on span "Confirm" at bounding box center [533, 168] width 44 height 11
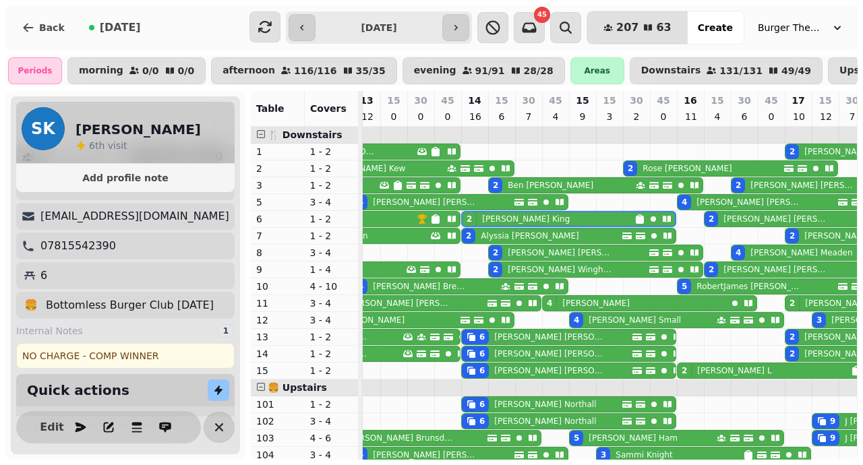
click at [494, 232] on p "Alyssia Bernard" at bounding box center [530, 236] width 98 height 11
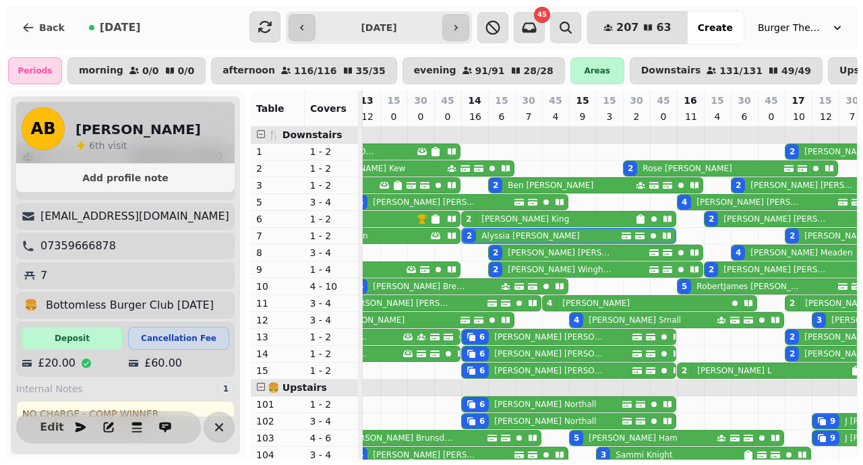
scroll to position [0, 207]
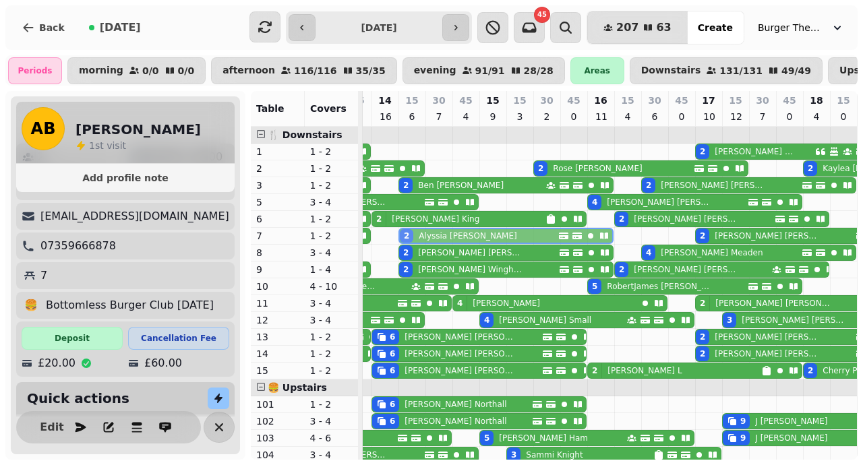
drag, startPoint x: 382, startPoint y: 235, endPoint x: 405, endPoint y: 232, distance: 22.4
click at [156, 232] on div "2 Tom Horman 2 Alyssia Bernard 2 Margaret Martin 2 Tabitha T 2 Alyssia Bernard" at bounding box center [156, 236] width 0 height 16
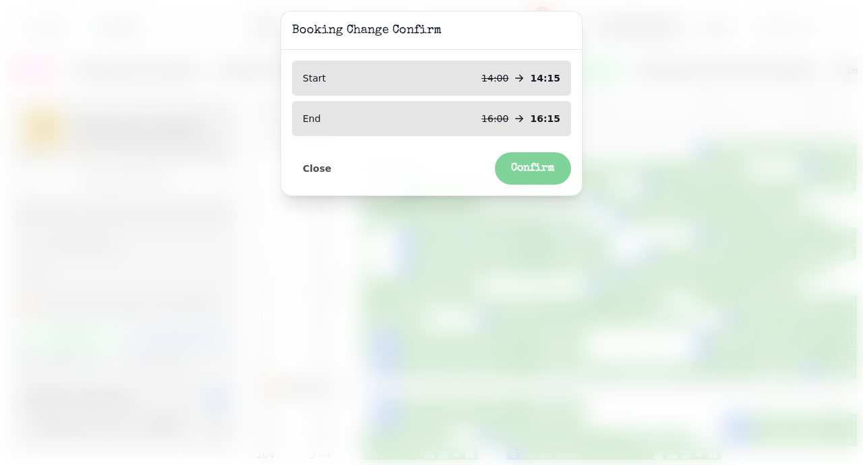
click at [514, 179] on button "Confirm" at bounding box center [533, 168] width 76 height 32
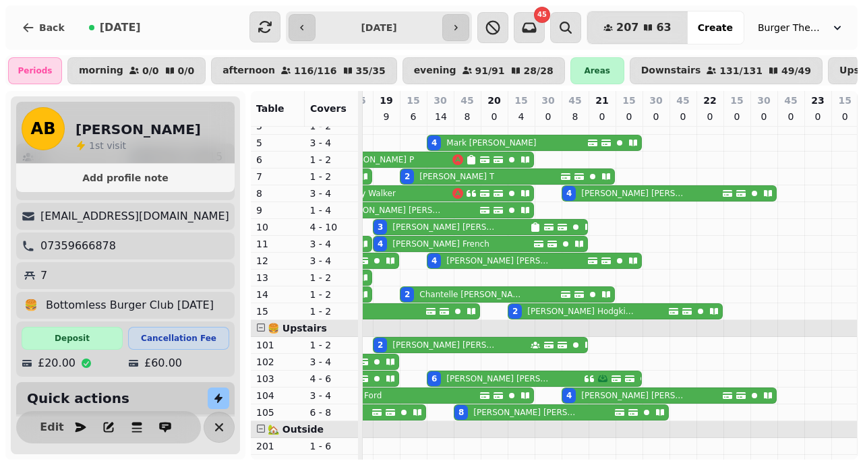
scroll to position [0, 0]
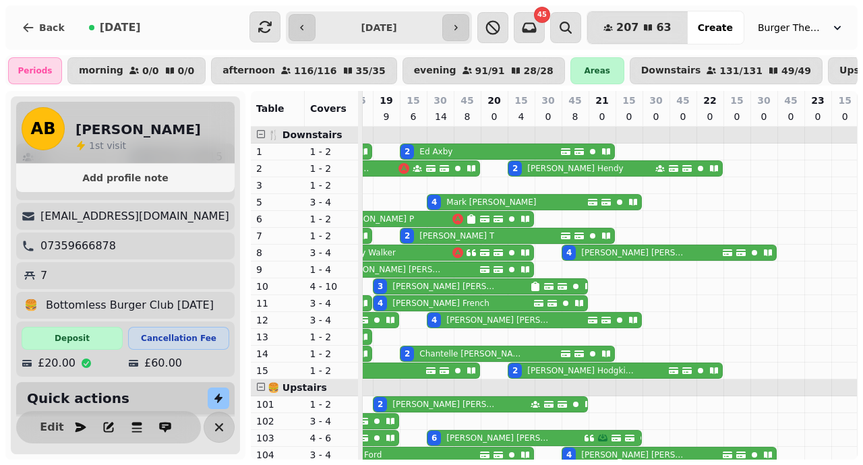
click at [496, 205] on div "4 Mark Croker" at bounding box center [508, 202] width 160 height 15
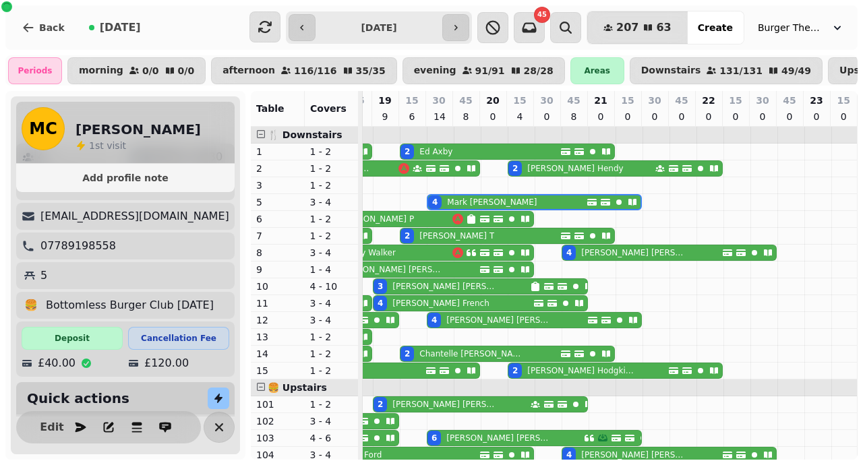
scroll to position [0, 746]
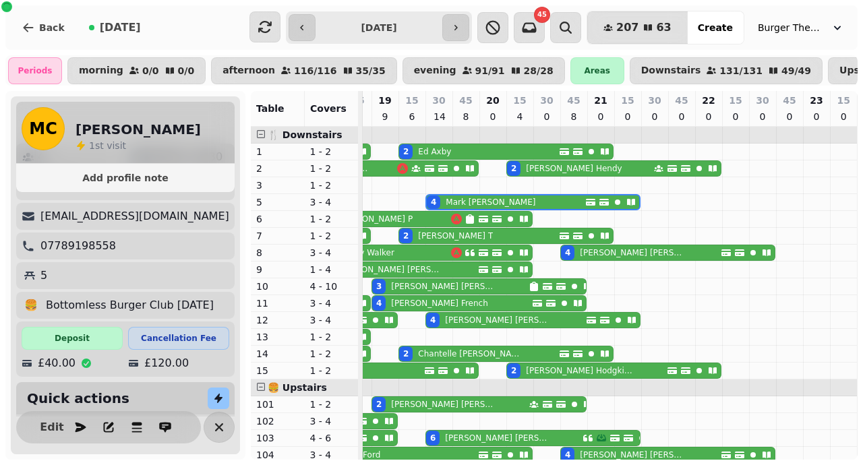
click at [485, 235] on div "2 Tabitha T" at bounding box center [479, 236] width 160 height 15
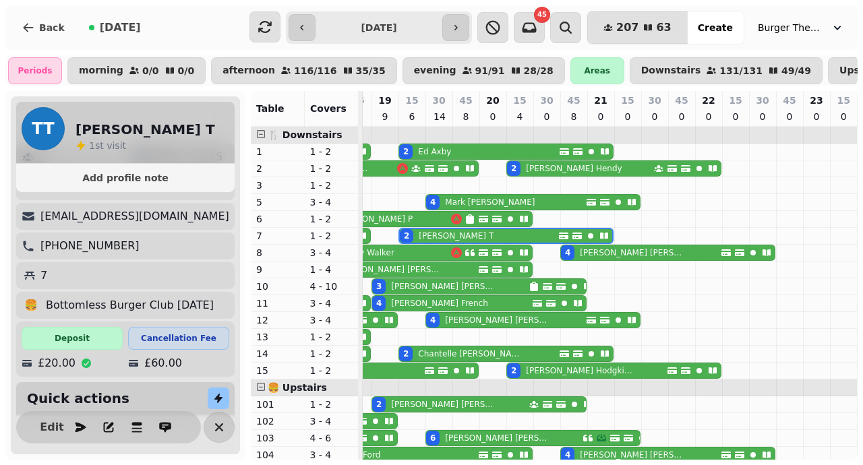
scroll to position [223, 0]
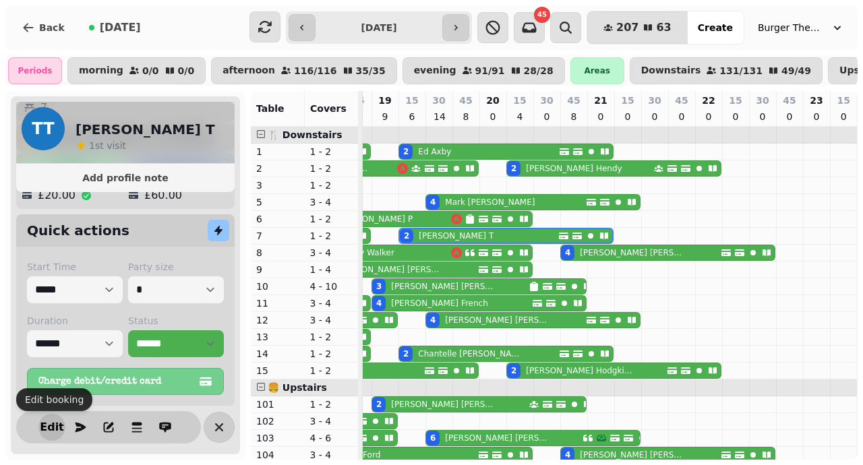
click at [55, 428] on span "Edit" at bounding box center [52, 427] width 16 height 11
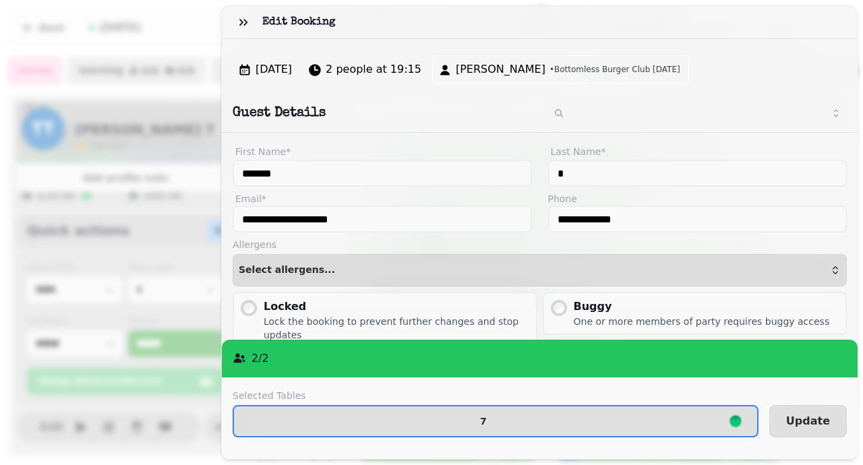
click at [584, 76] on div "Tabitha • Bottomless Burger Club August 16th" at bounding box center [559, 69] width 242 height 16
click at [285, 65] on span "Sat, Aug 16, 25" at bounding box center [274, 69] width 36 height 16
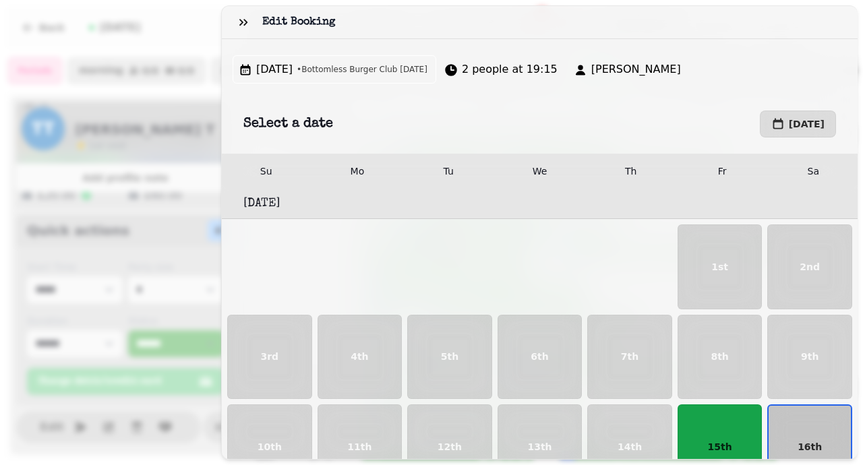
scroll to position [140, 0]
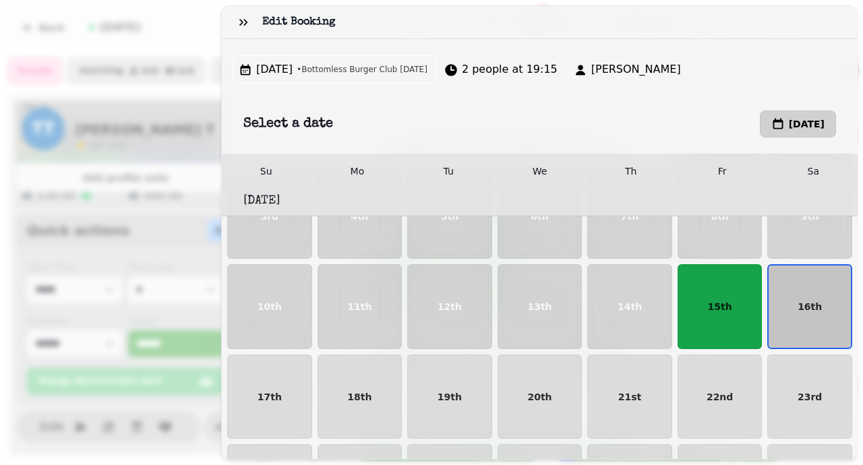
click at [760, 129] on button "August 16th, 2025" at bounding box center [798, 124] width 76 height 27
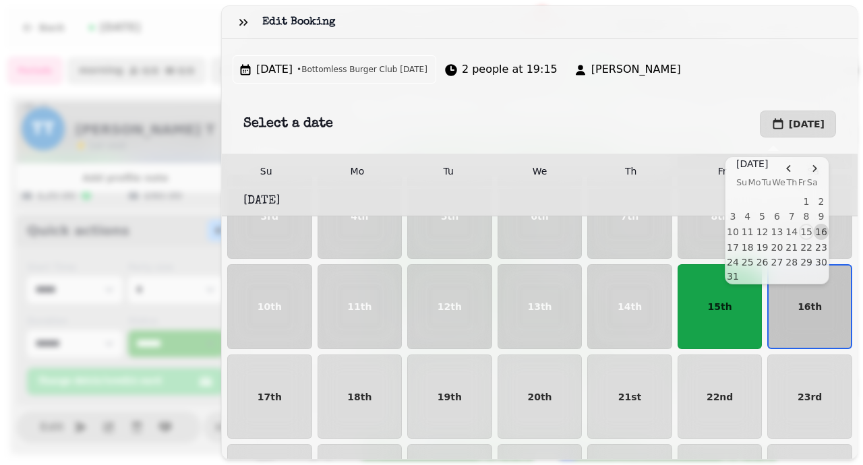
click at [808, 171] on th "Sa" at bounding box center [812, 183] width 11 height 24
click at [809, 168] on icon "Go to the Next Month" at bounding box center [814, 168] width 11 height 11
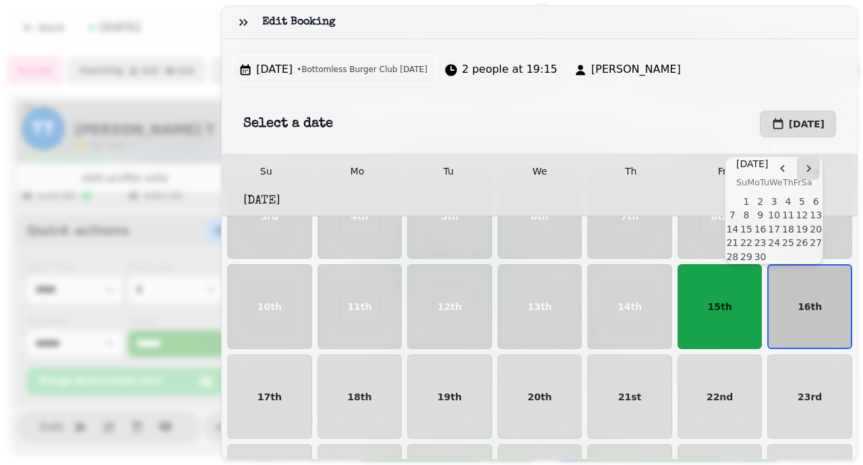
click at [808, 168] on icon "Go to the Next Month" at bounding box center [808, 168] width 11 height 11
click at [802, 214] on button "12" at bounding box center [802, 215] width 14 height 14
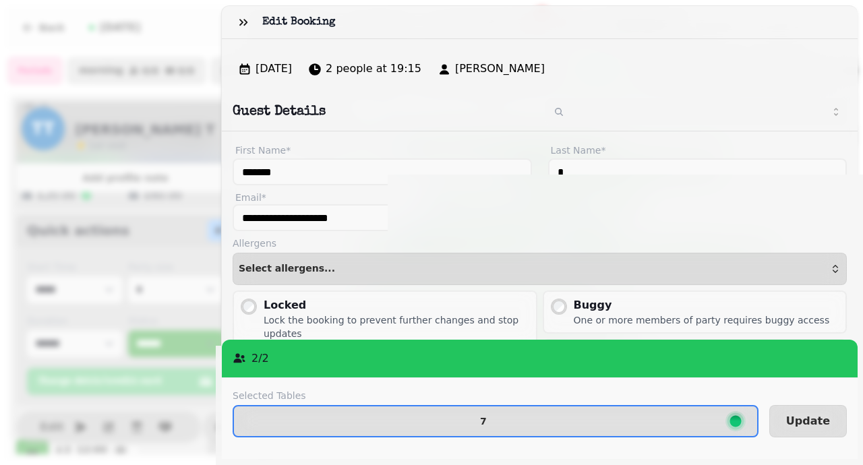
scroll to position [115, 0]
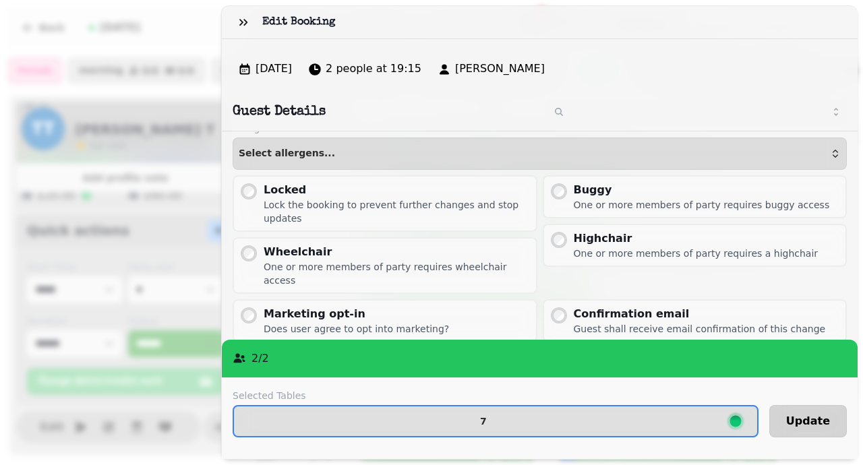
click at [809, 416] on span "Update" at bounding box center [808, 421] width 44 height 11
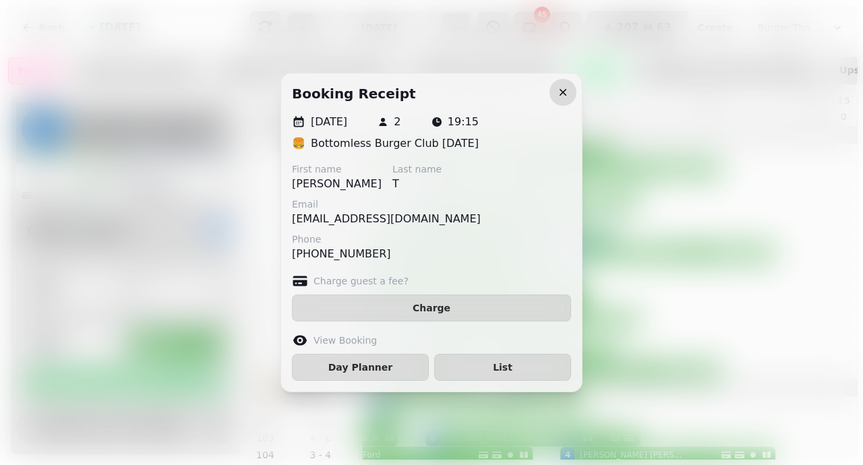
click at [559, 92] on icon "button" at bounding box center [562, 92] width 13 height 13
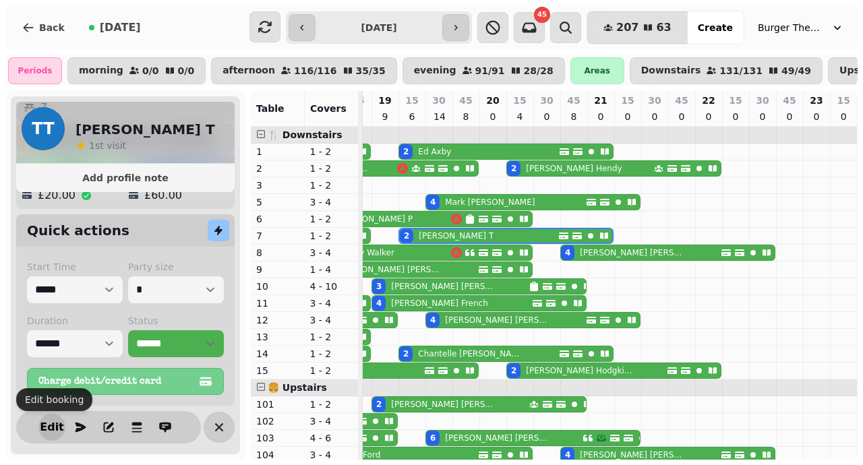
click at [44, 427] on span "Edit" at bounding box center [52, 427] width 16 height 11
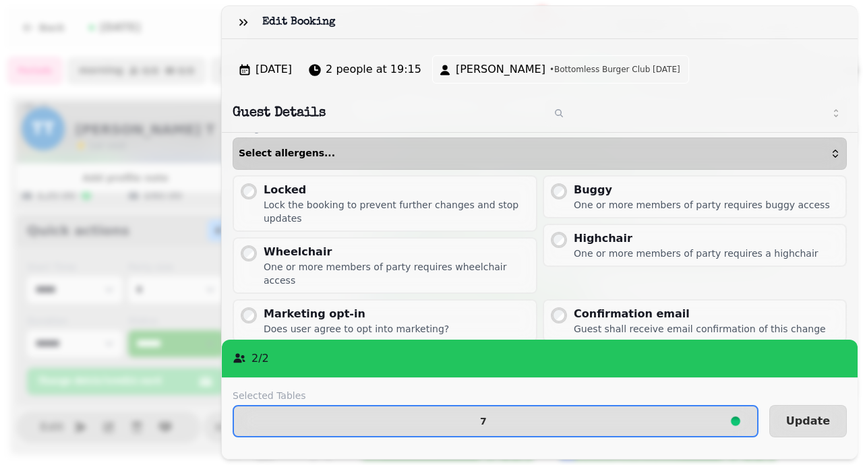
scroll to position [0, 0]
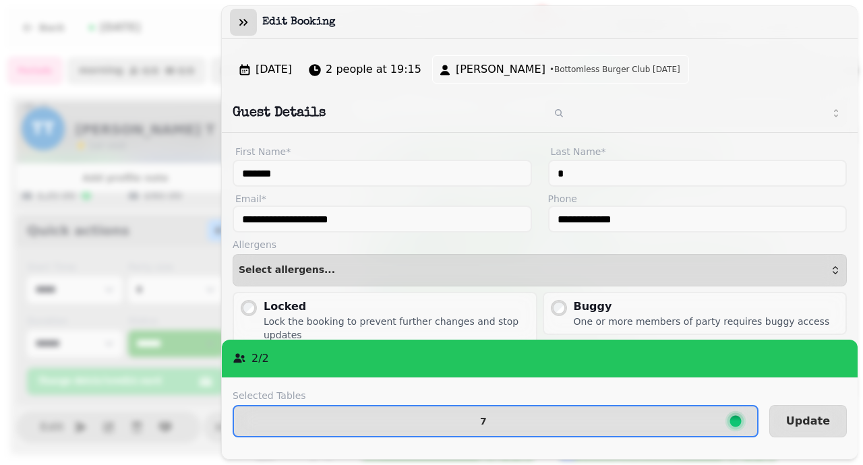
click at [239, 22] on icon "button" at bounding box center [243, 22] width 13 height 13
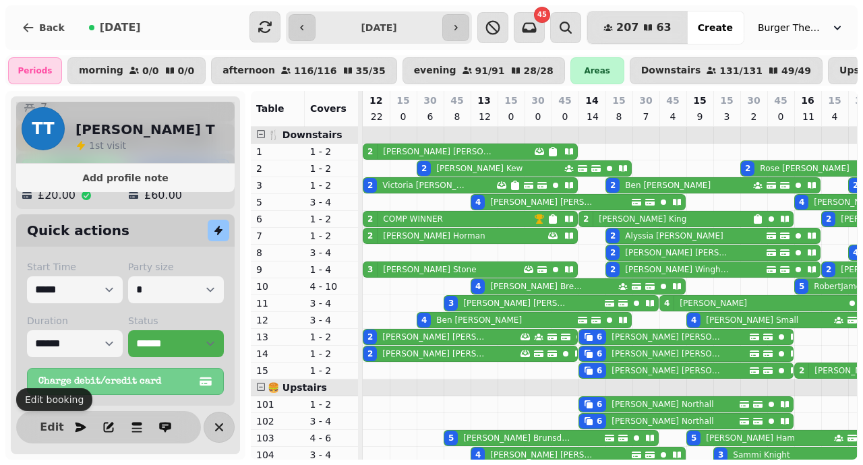
click at [401, 332] on p "Steve Boyle" at bounding box center [434, 337] width 104 height 11
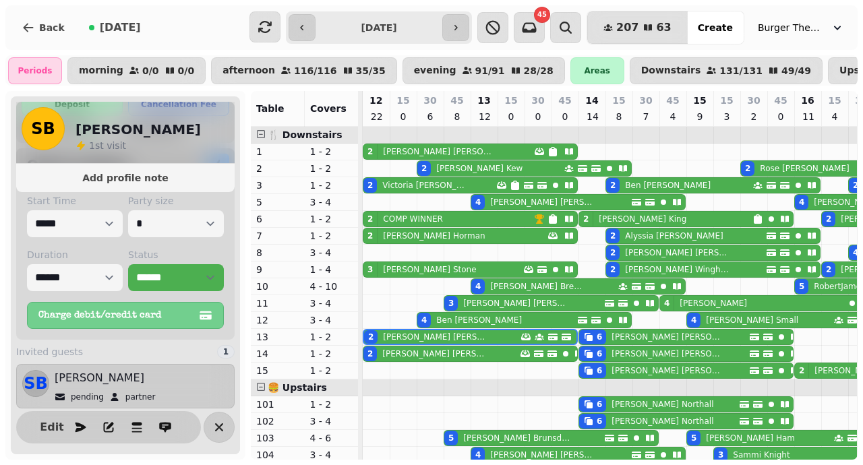
scroll to position [202, 0]
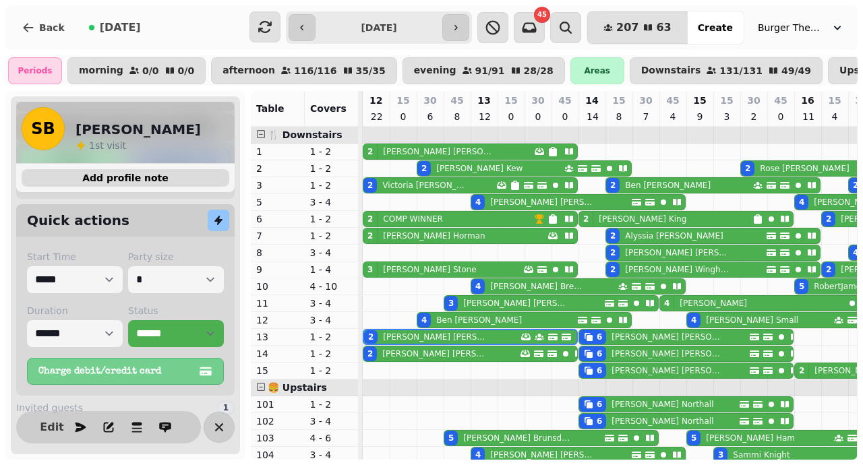
click at [126, 183] on span "Add profile note" at bounding box center [125, 177] width 186 height 9
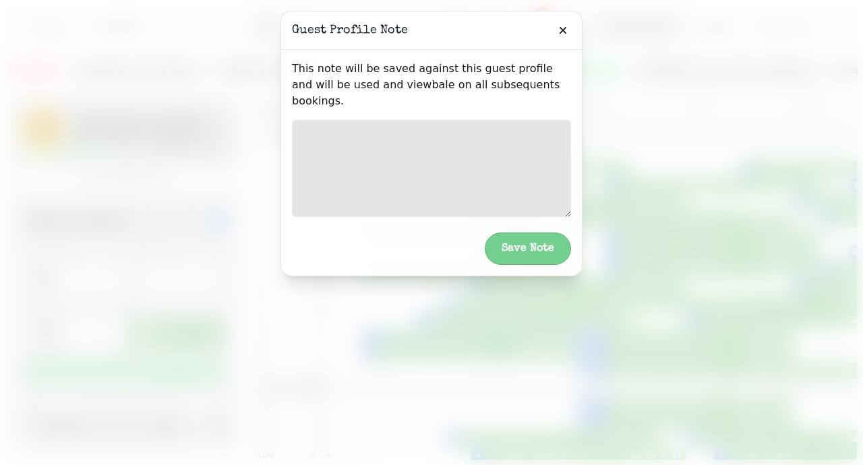
click at [365, 158] on textarea at bounding box center [431, 168] width 279 height 97
type textarea "**********"
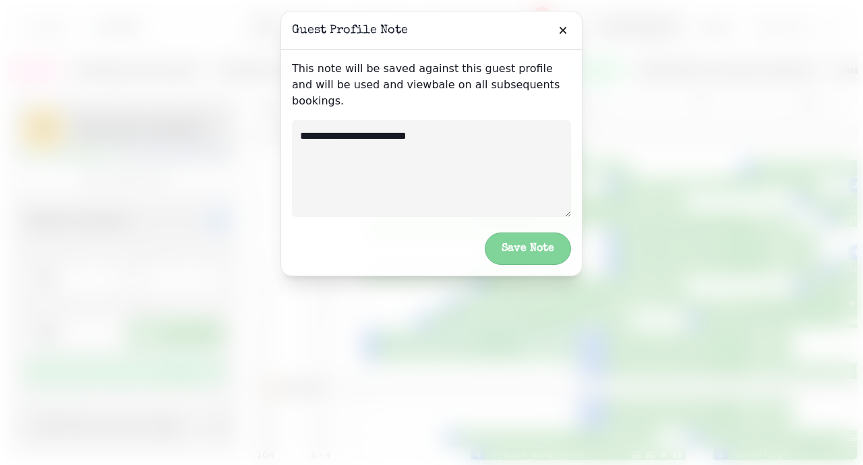
click at [498, 233] on button "Save Note" at bounding box center [528, 249] width 86 height 32
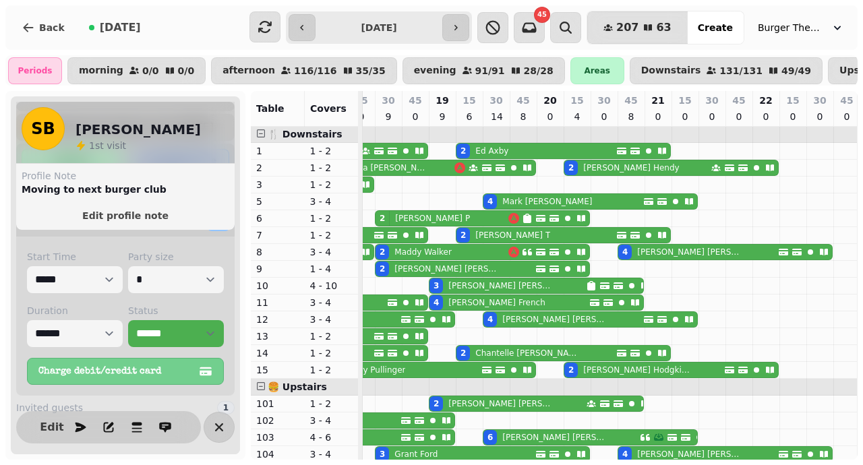
scroll to position [0, 0]
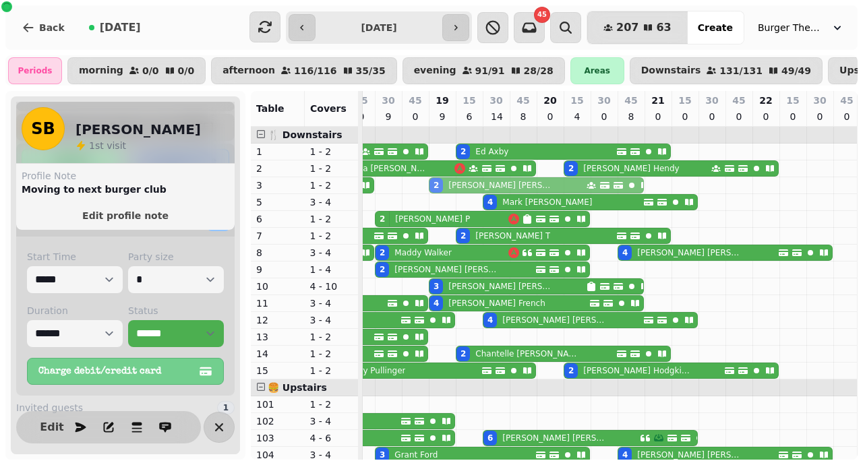
drag, startPoint x: 439, startPoint y: 409, endPoint x: 432, endPoint y: 183, distance: 225.3
click at [434, 185] on tbody "2 Charlie Harding 2 Michael Fisher 2 Ed Axby 2 Emily Kew 2 Rose Hadley 2 Kaylea…" at bounding box center [294, 388] width 1241 height 522
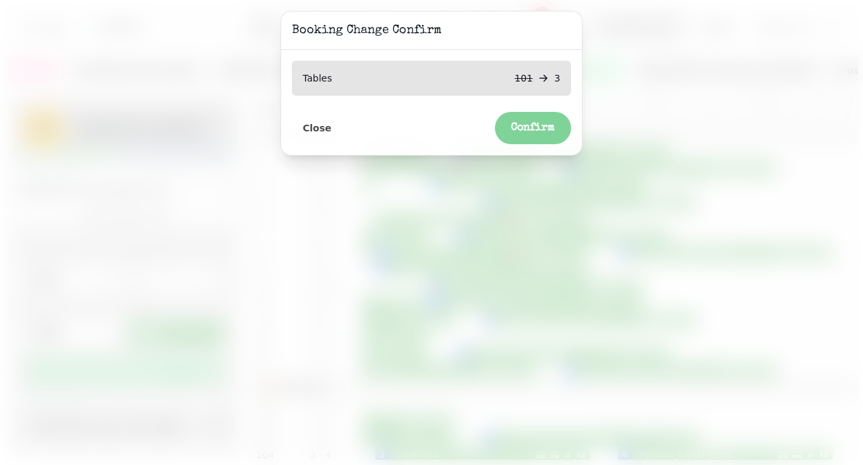
click at [513, 126] on span "Confirm" at bounding box center [533, 128] width 44 height 11
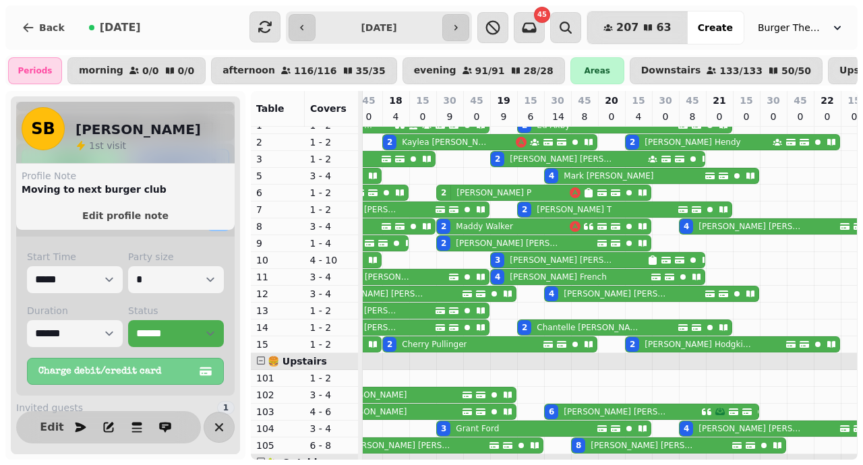
scroll to position [28, 0]
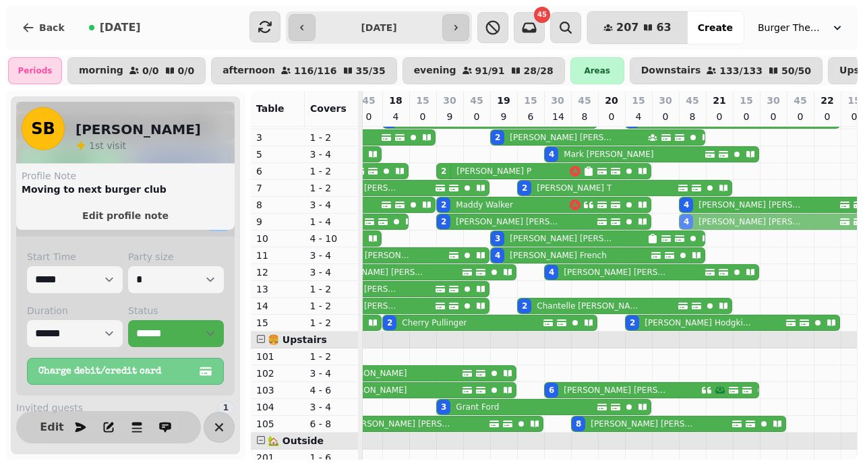
drag, startPoint x: 687, startPoint y: 405, endPoint x: 690, endPoint y: 227, distance: 178.0
click at [690, 224] on tbody "2 Charlie Harding 2 Michael Fisher 2 Ed Axby 2 Emily Kew 2 Rose Hadley 2 Kaylea…" at bounding box center [355, 340] width 1241 height 522
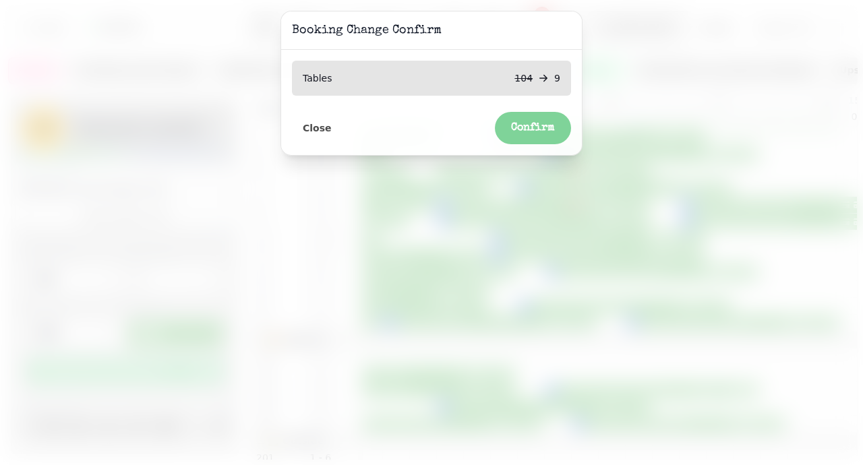
click at [539, 129] on span "Confirm" at bounding box center [533, 128] width 44 height 11
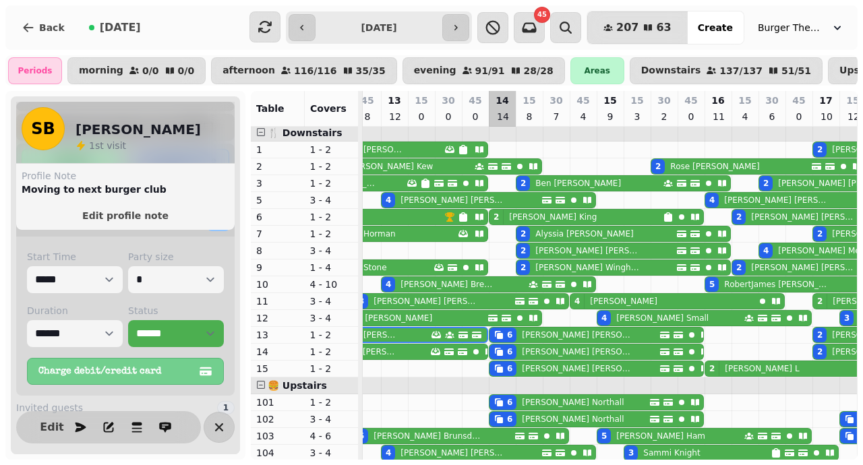
scroll to position [0, 0]
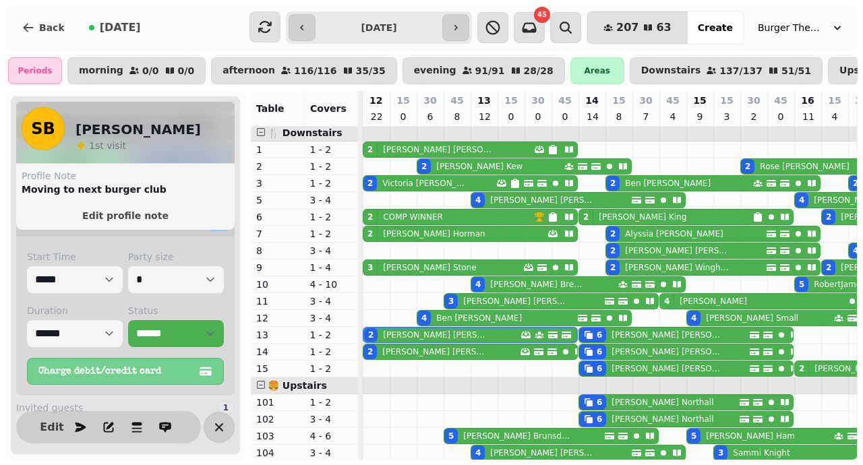
click at [440, 217] on p "COMP WINNER" at bounding box center [413, 217] width 60 height 11
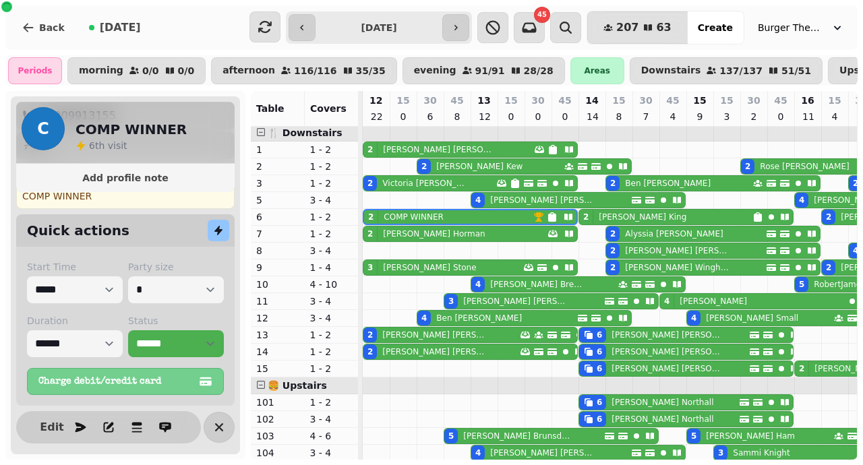
scroll to position [185, 0]
click at [167, 343] on select "**********" at bounding box center [176, 343] width 96 height 27
click at [150, 338] on select "**********" at bounding box center [176, 343] width 96 height 27
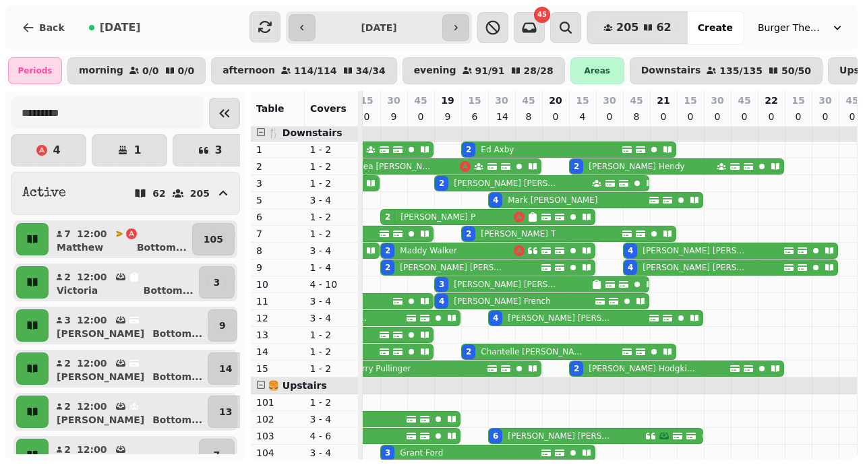
scroll to position [2, 684]
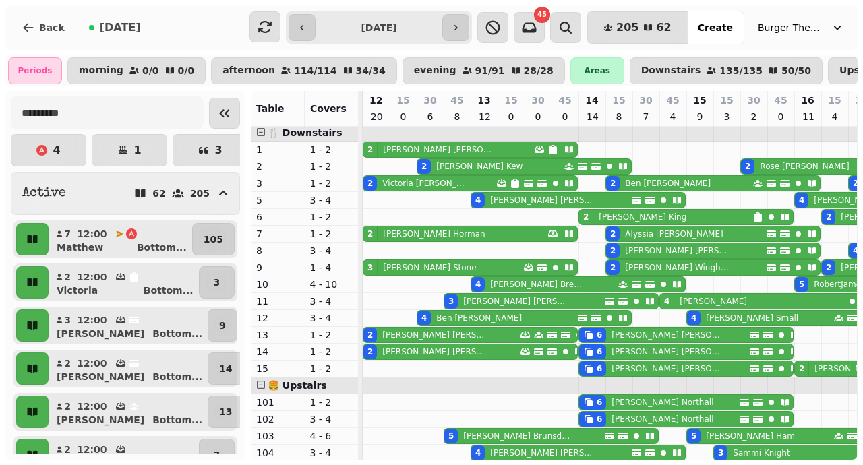
click at [397, 229] on p "Tom Horman" at bounding box center [434, 234] width 102 height 11
select select "**********"
select select "*"
select select "****"
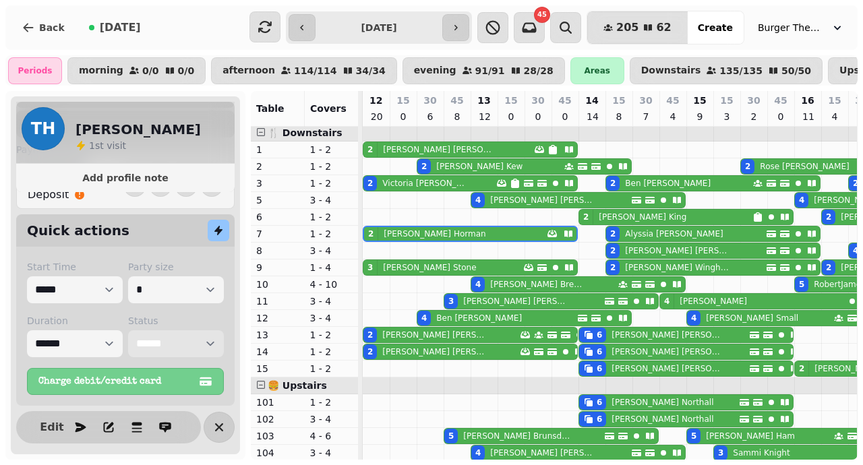
click at [159, 345] on select "**********" at bounding box center [176, 343] width 96 height 27
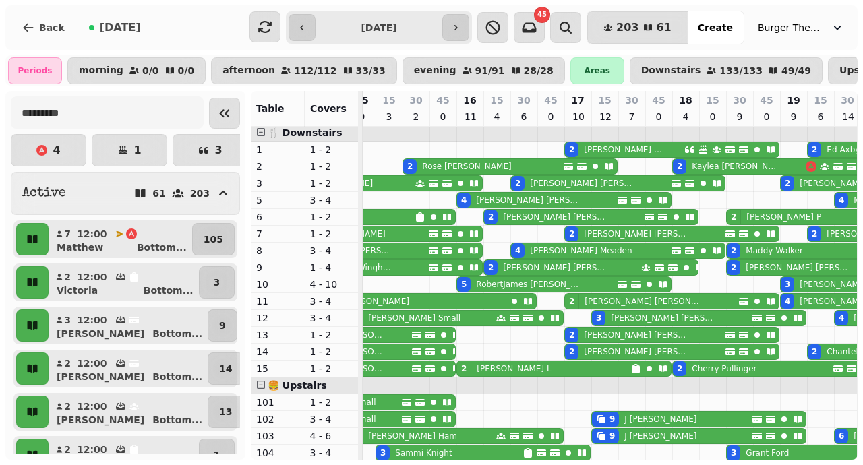
click at [531, 252] on p "Thomas Meaden" at bounding box center [581, 250] width 102 height 11
select select "**********"
select select "*"
select select "****"
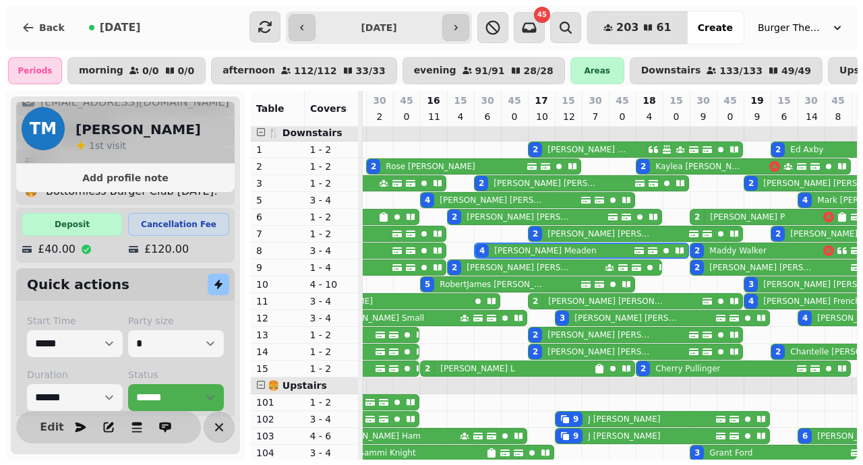
scroll to position [223, 0]
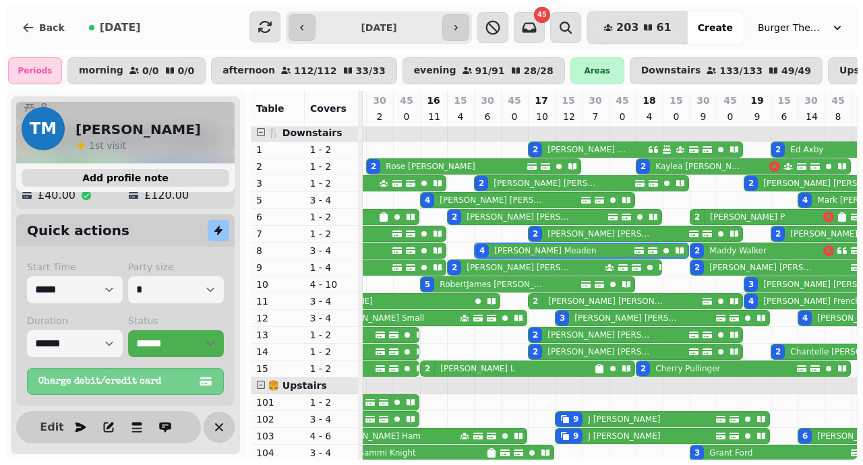
click at [115, 173] on span "Add profile note" at bounding box center [125, 177] width 186 height 9
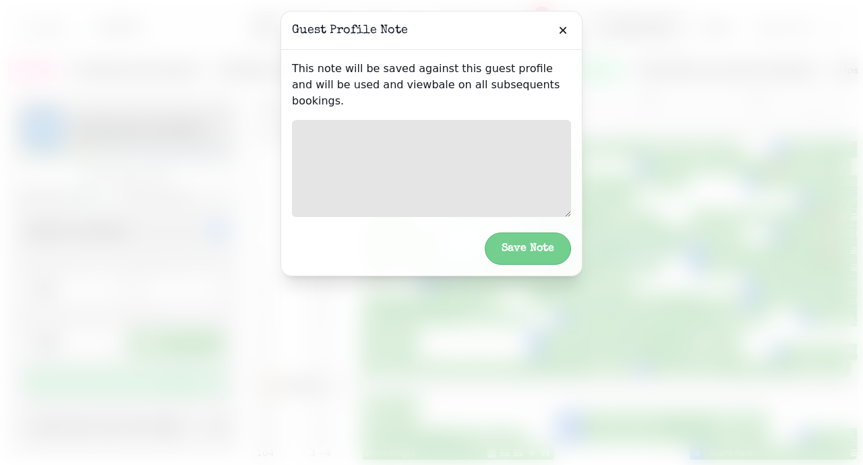
click at [416, 133] on textarea at bounding box center [431, 168] width 279 height 97
type textarea "**********"
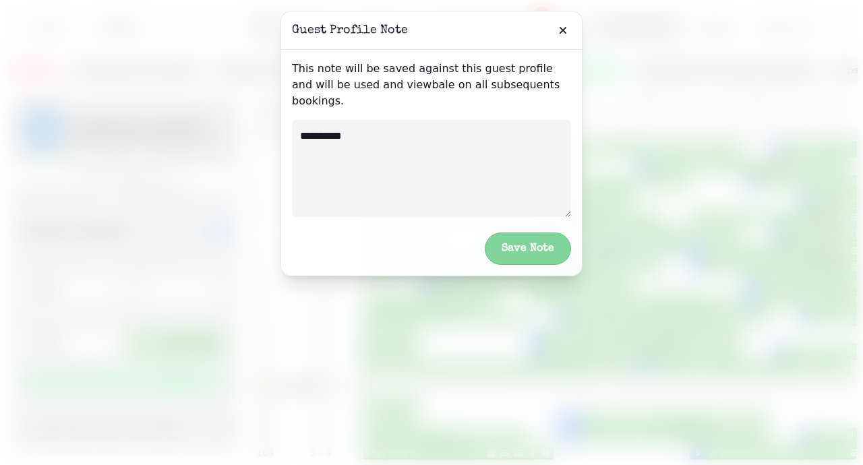
click at [492, 238] on button "Save Note" at bounding box center [528, 249] width 86 height 32
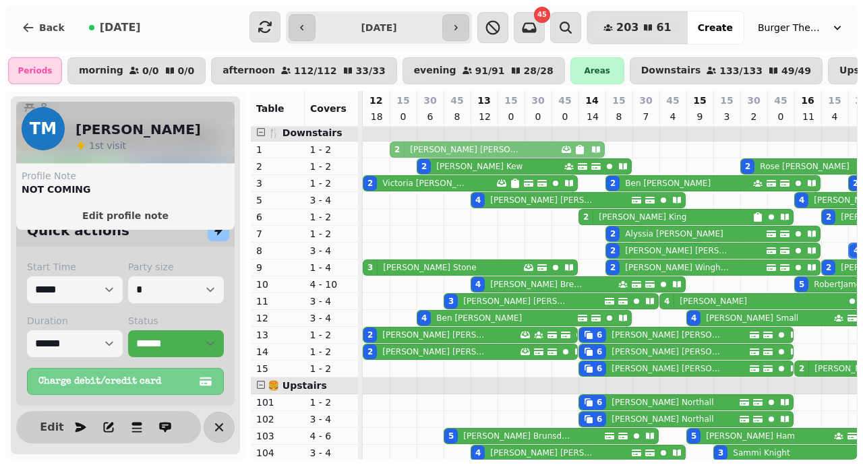
scroll to position [0, 0]
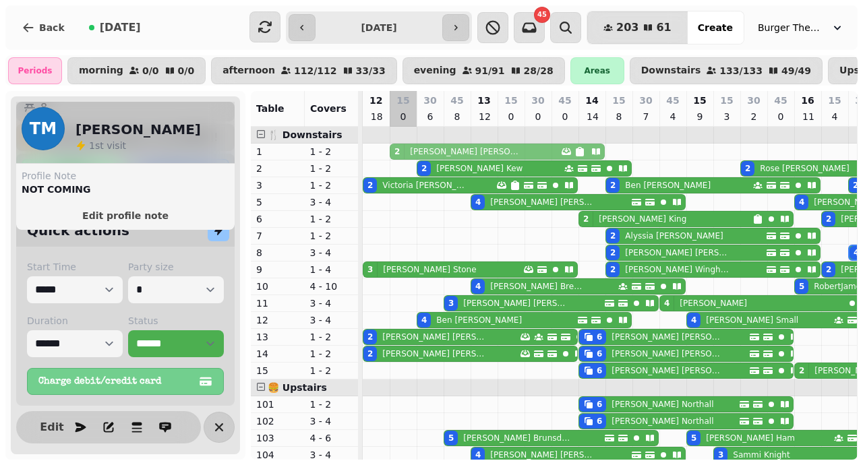
drag, startPoint x: 374, startPoint y: 147, endPoint x: 396, endPoint y: 143, distance: 22.0
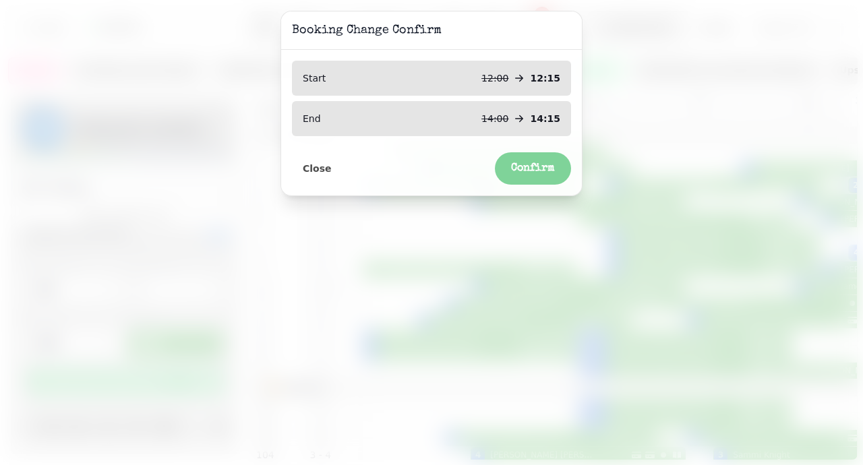
click at [546, 165] on span "Confirm" at bounding box center [533, 168] width 44 height 11
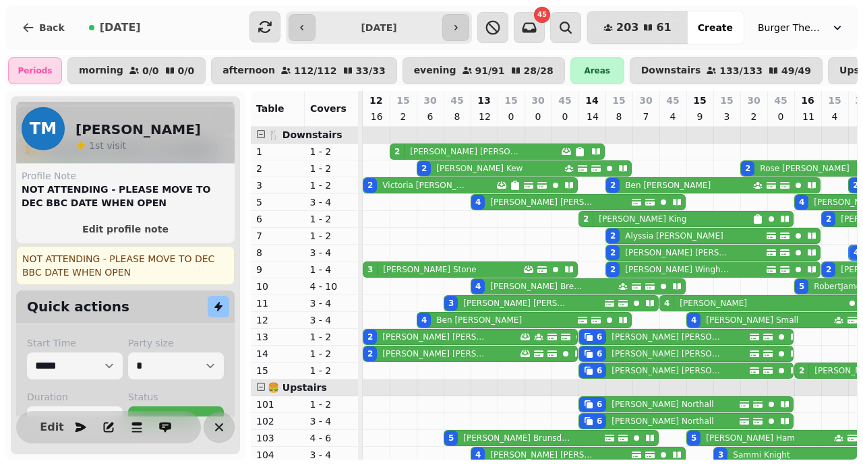
scroll to position [274, 0]
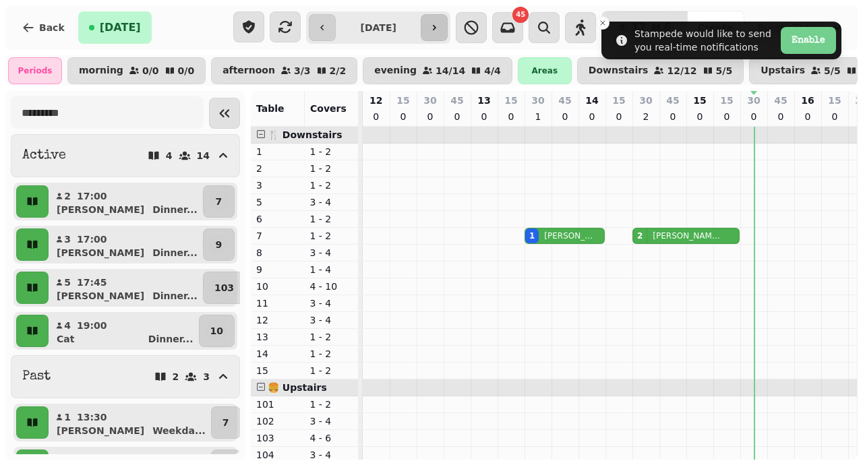
click at [440, 30] on icon "button" at bounding box center [434, 27] width 11 height 11
type input "**********"
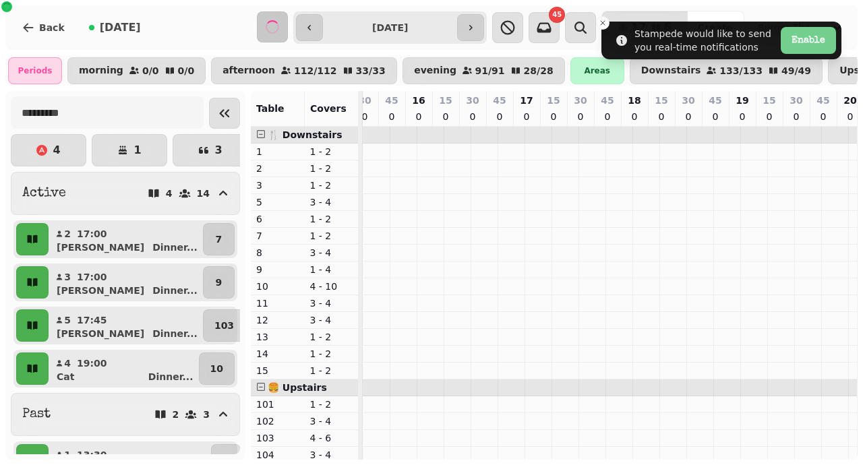
scroll to position [0, 389]
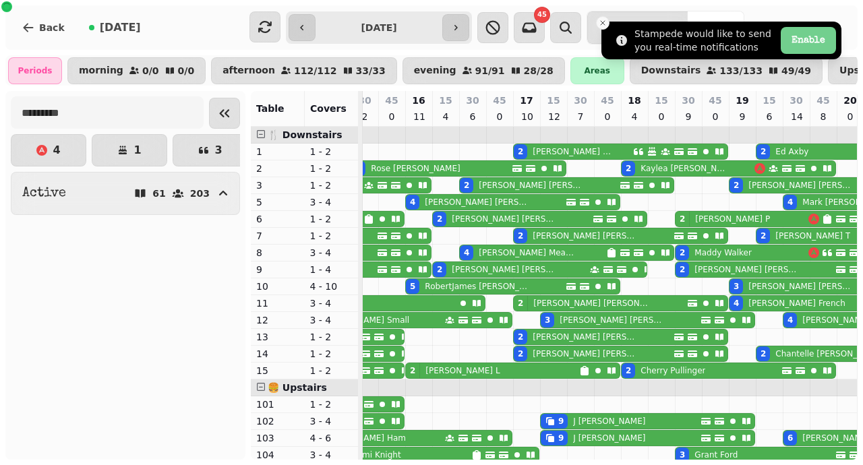
click at [602, 22] on icon "Close toast" at bounding box center [603, 23] width 8 height 8
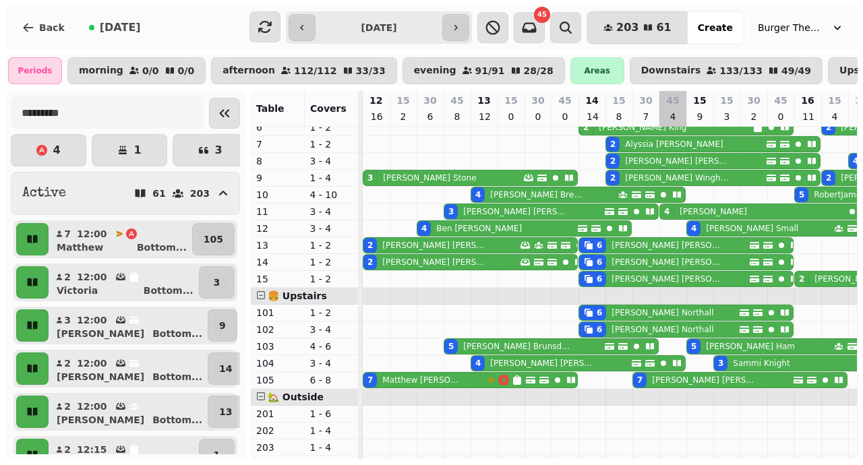
scroll to position [91, 0]
